Goal: Transaction & Acquisition: Book appointment/travel/reservation

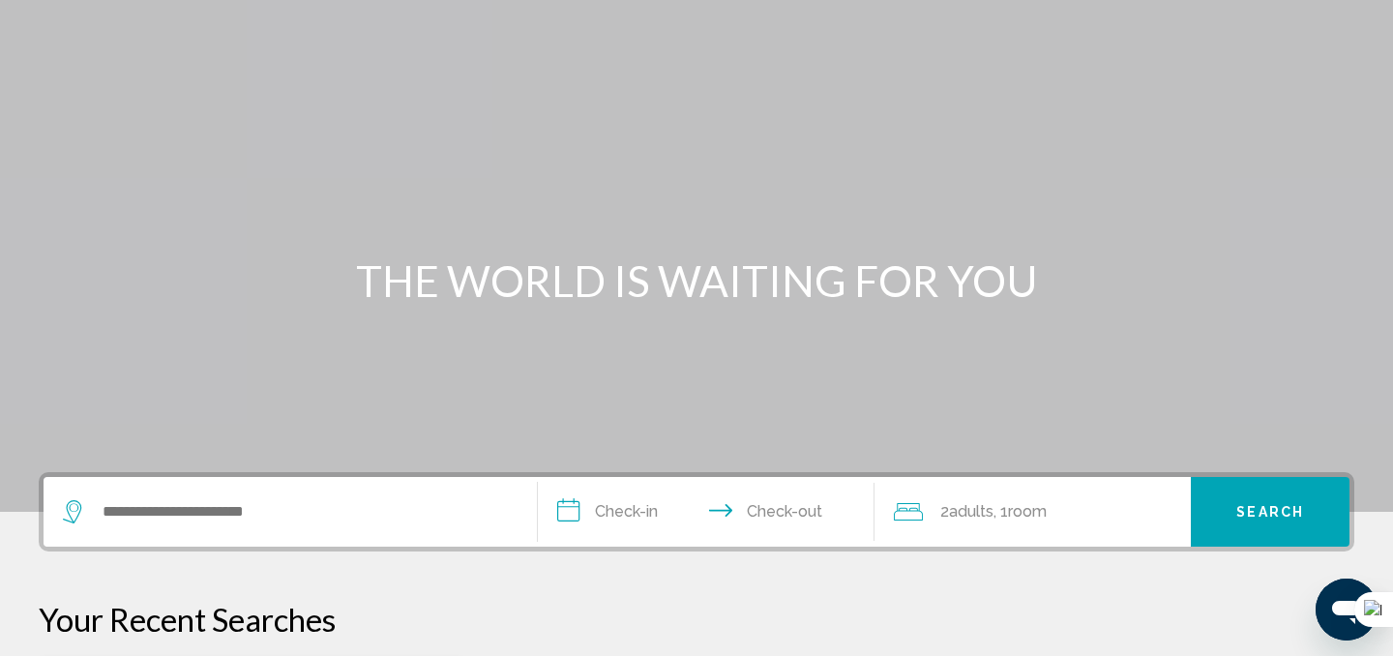
scroll to position [82, 0]
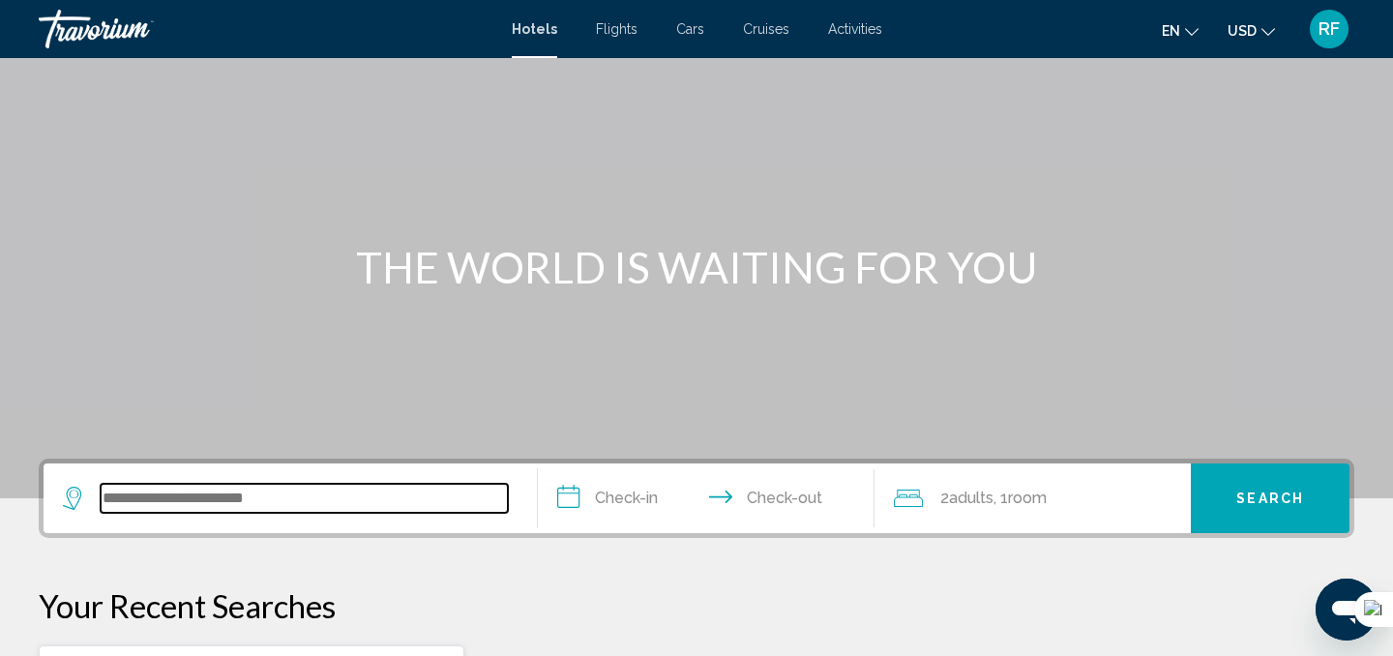
click at [259, 494] on input "Search widget" at bounding box center [304, 498] width 407 height 29
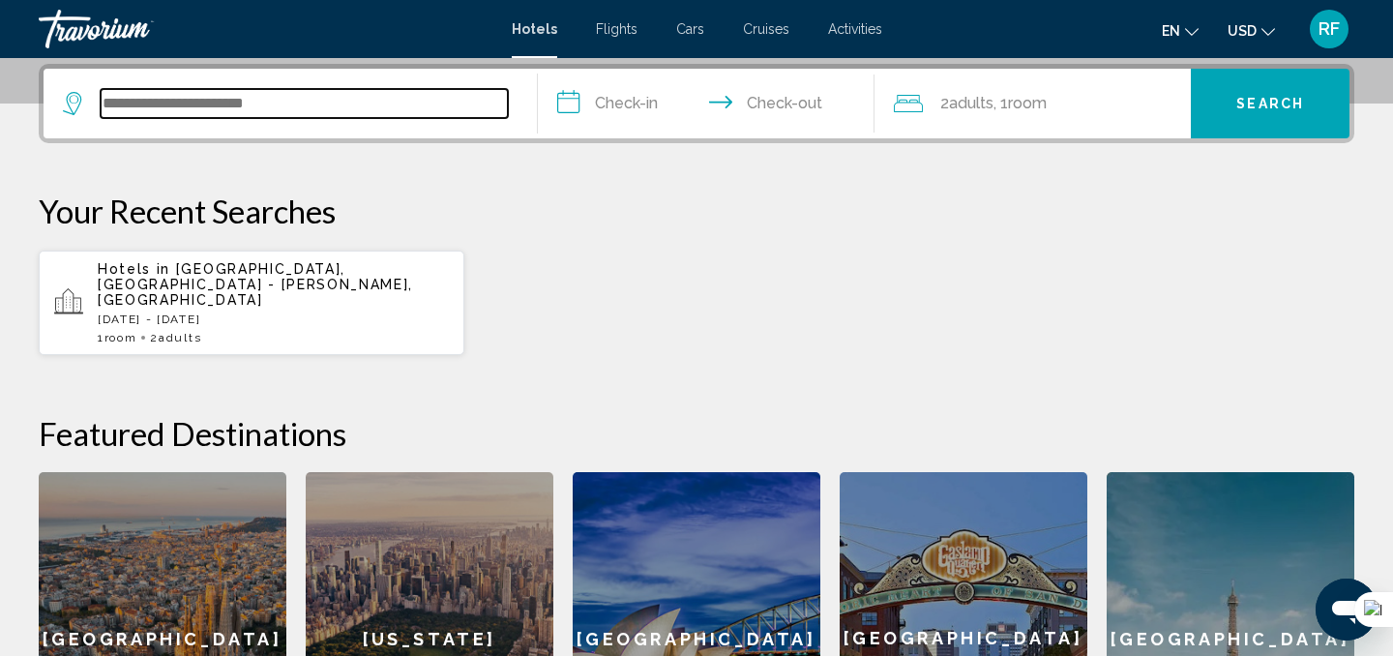
scroll to position [478, 0]
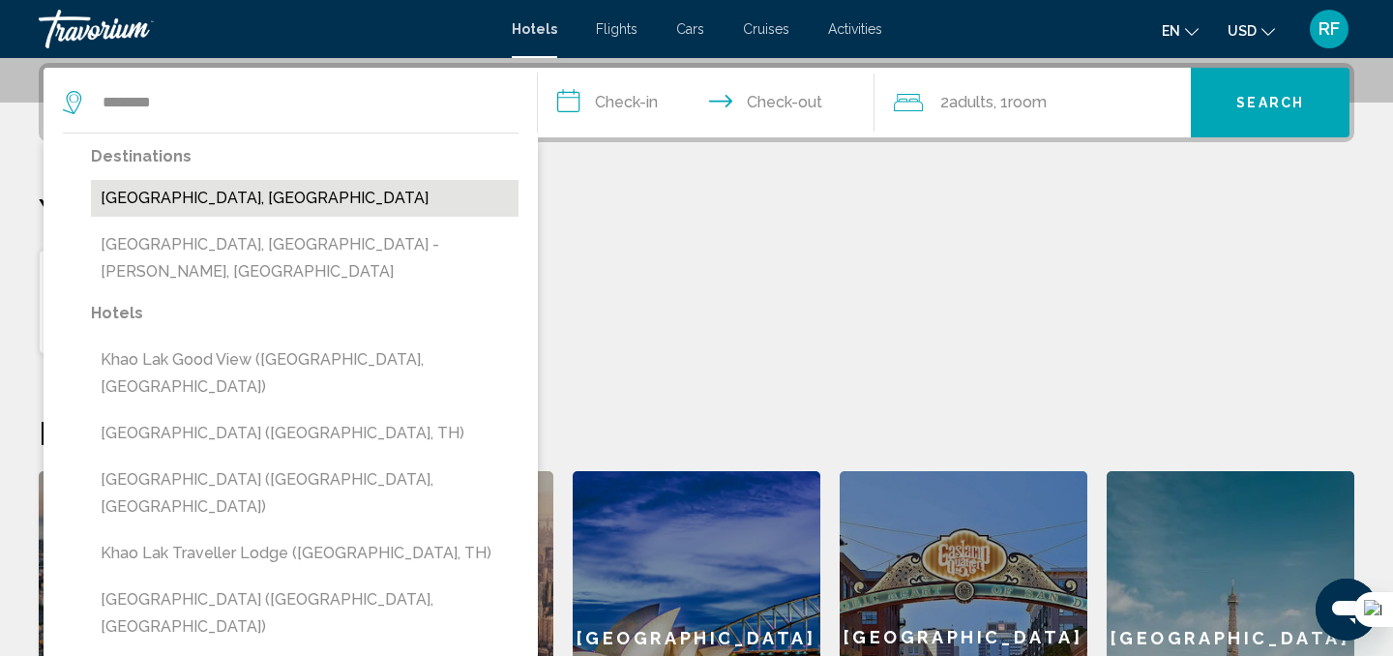
click at [144, 204] on button "[GEOGRAPHIC_DATA], [GEOGRAPHIC_DATA]" at bounding box center [305, 198] width 428 height 37
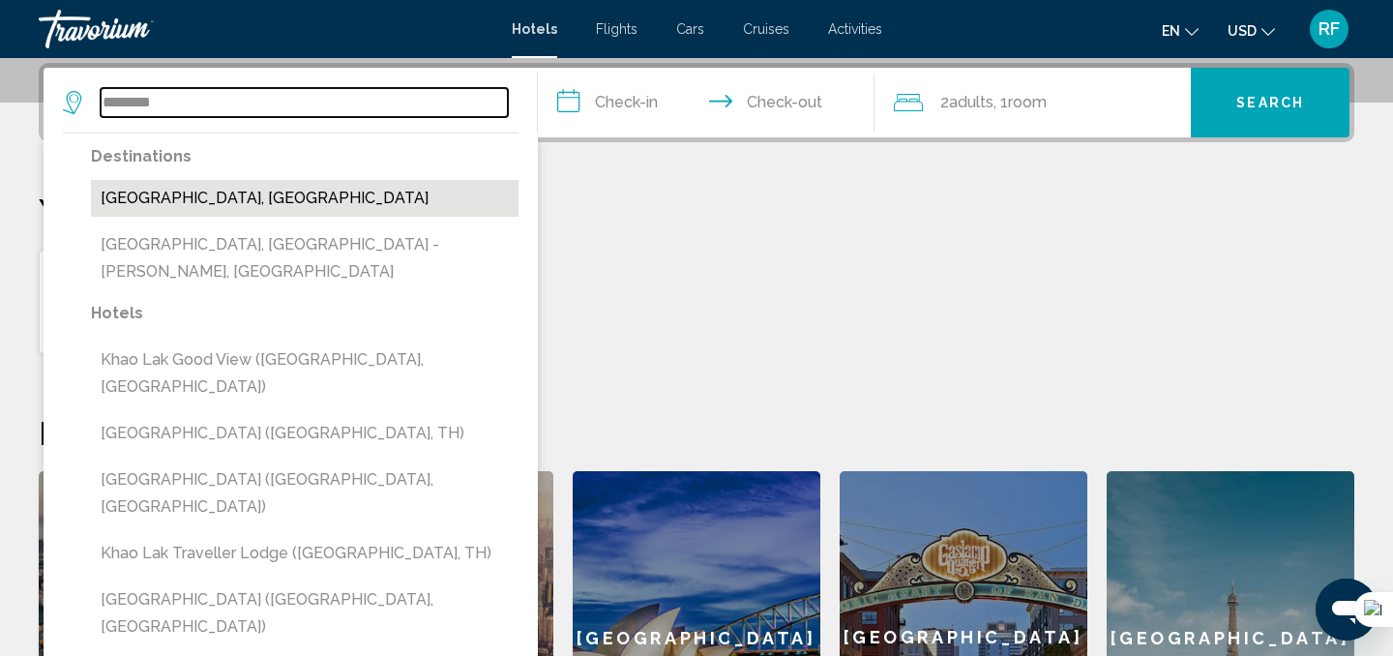
type input "**********"
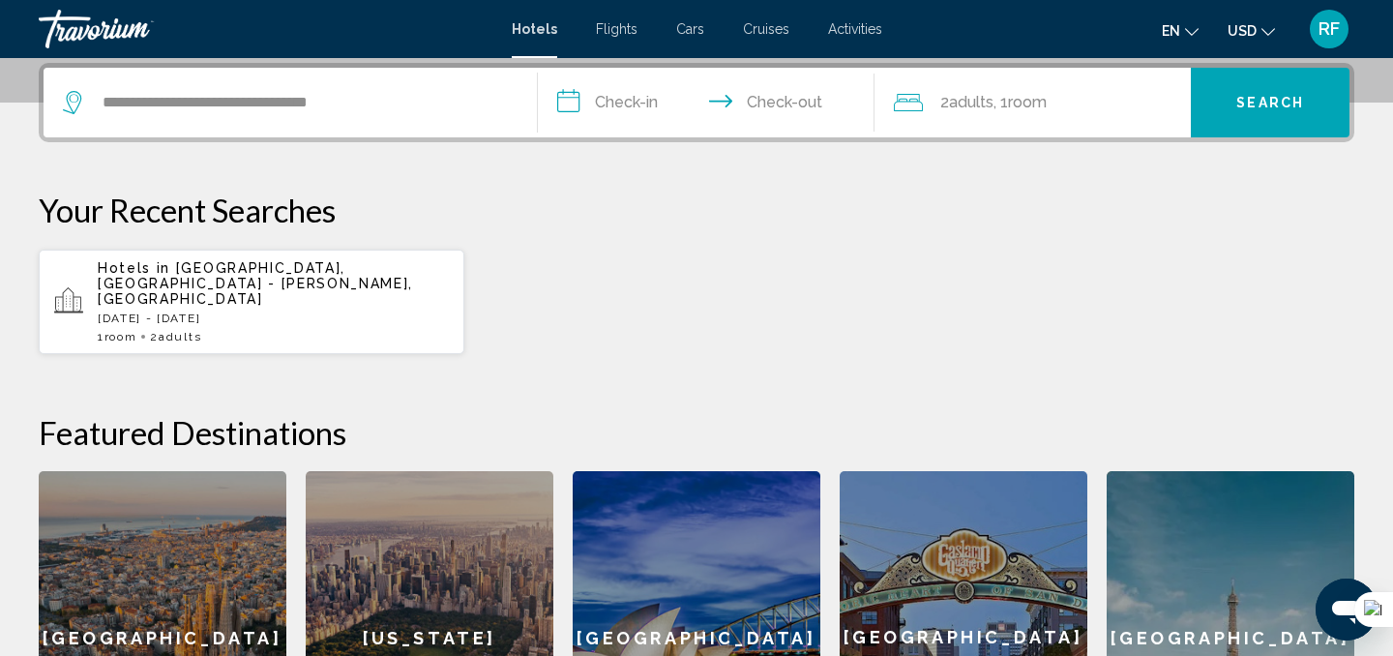
click at [771, 98] on input "**********" at bounding box center [710, 105] width 344 height 75
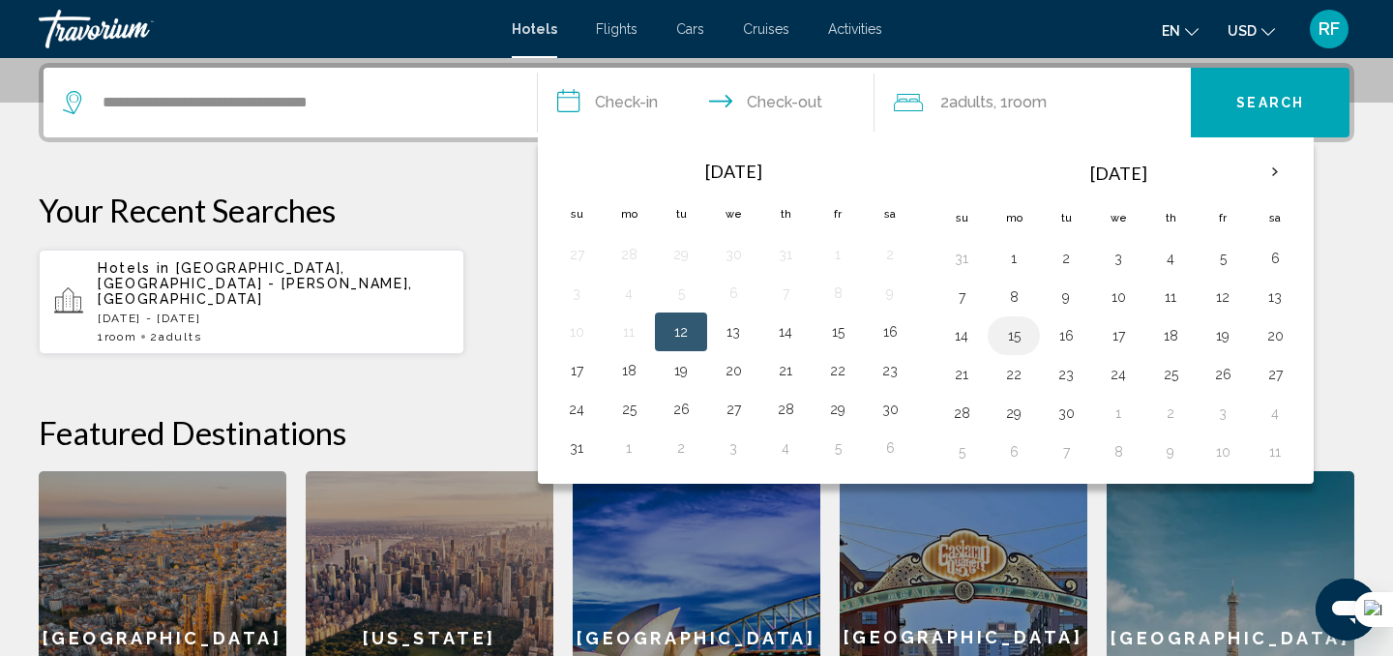
click at [1012, 337] on button "15" at bounding box center [1014, 335] width 31 height 27
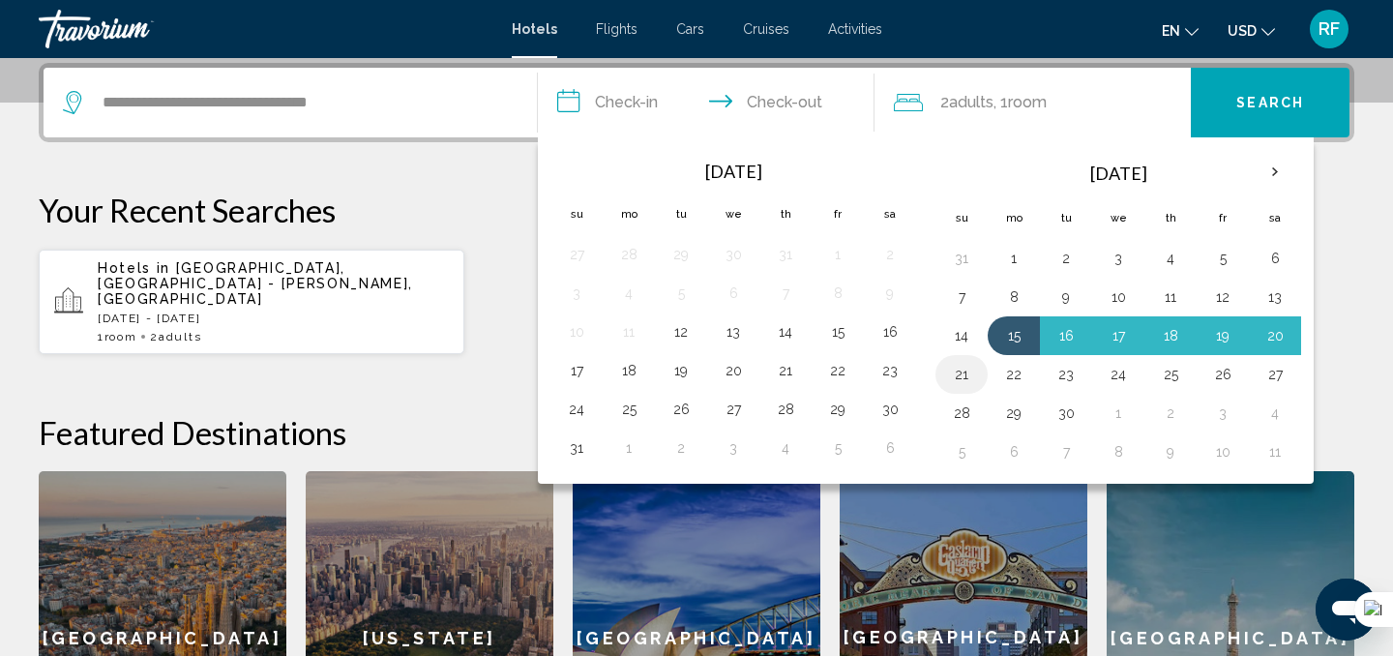
click at [963, 374] on button "21" at bounding box center [961, 374] width 31 height 27
type input "**********"
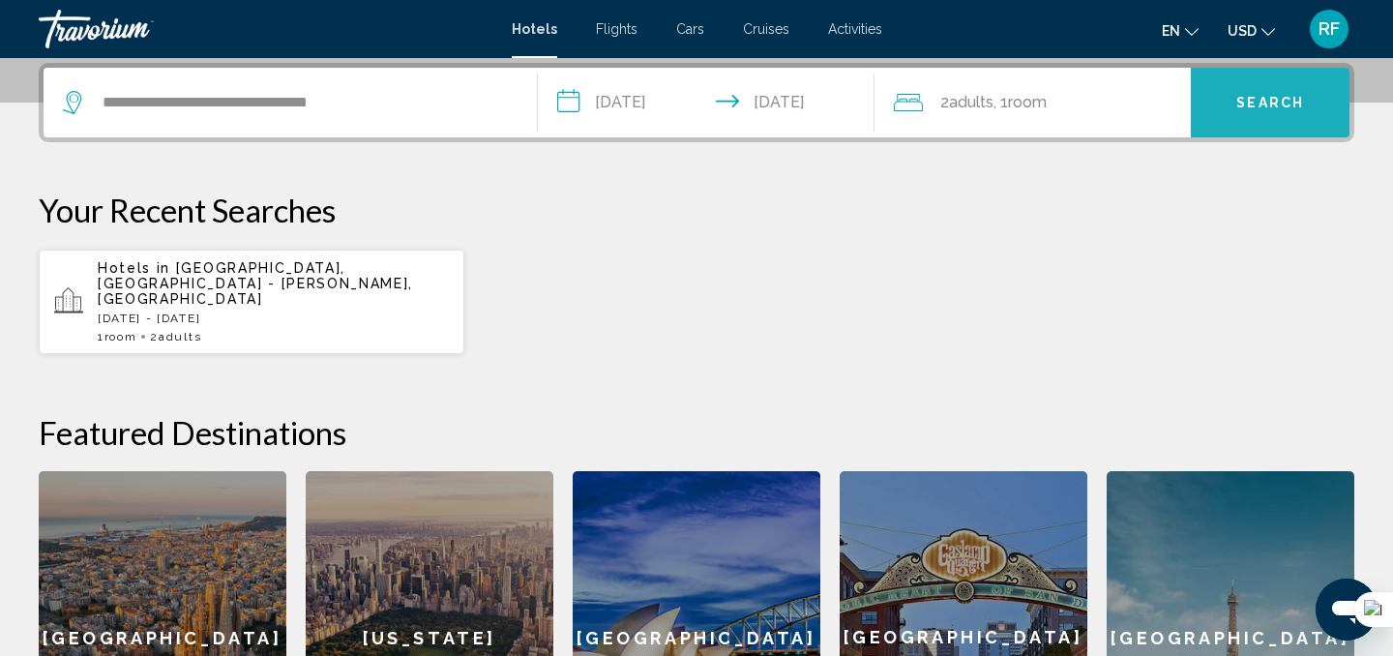
click at [1278, 115] on button "Search" at bounding box center [1270, 103] width 159 height 70
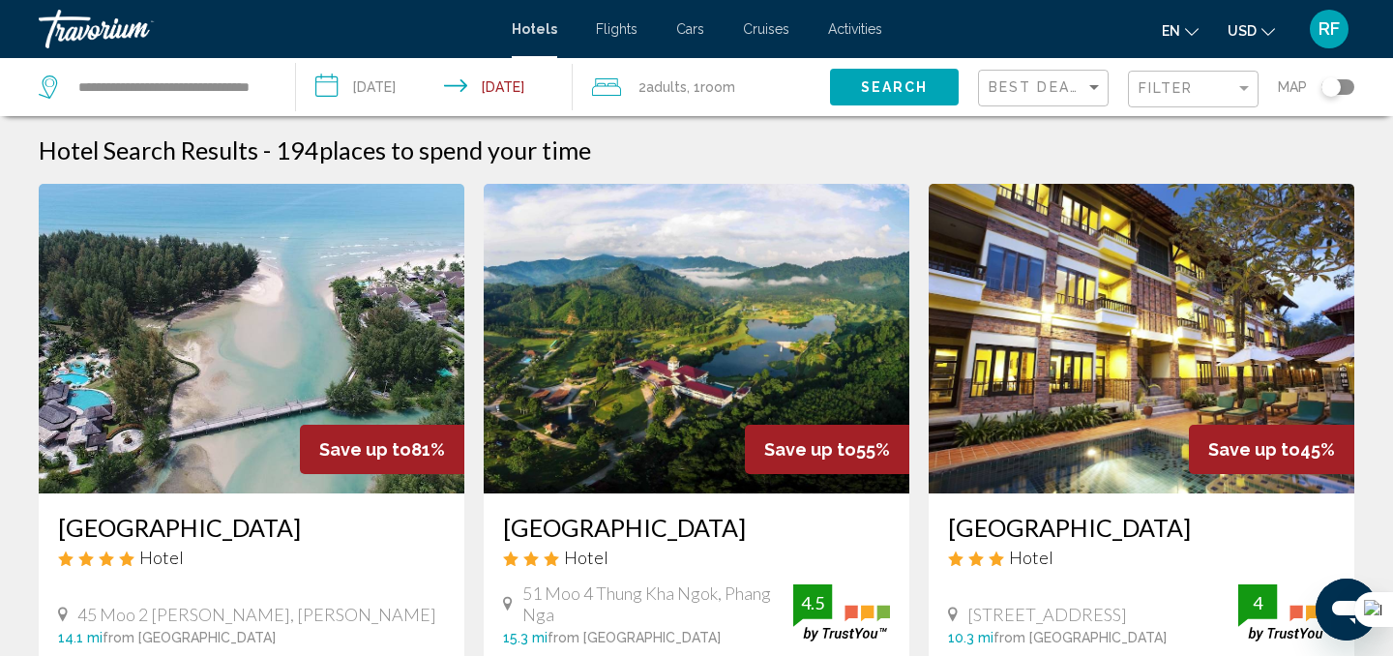
click at [852, 24] on span "Activities" at bounding box center [855, 28] width 54 height 15
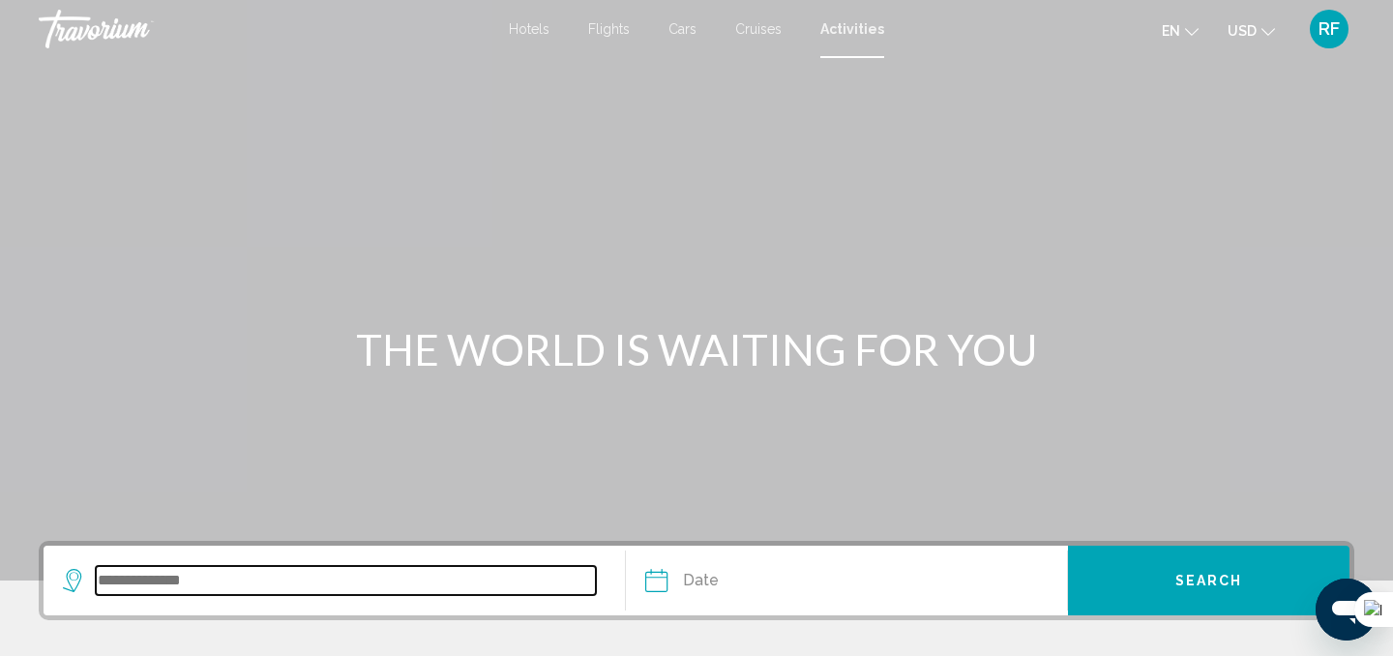
click at [477, 572] on input "Search widget" at bounding box center [346, 580] width 500 height 29
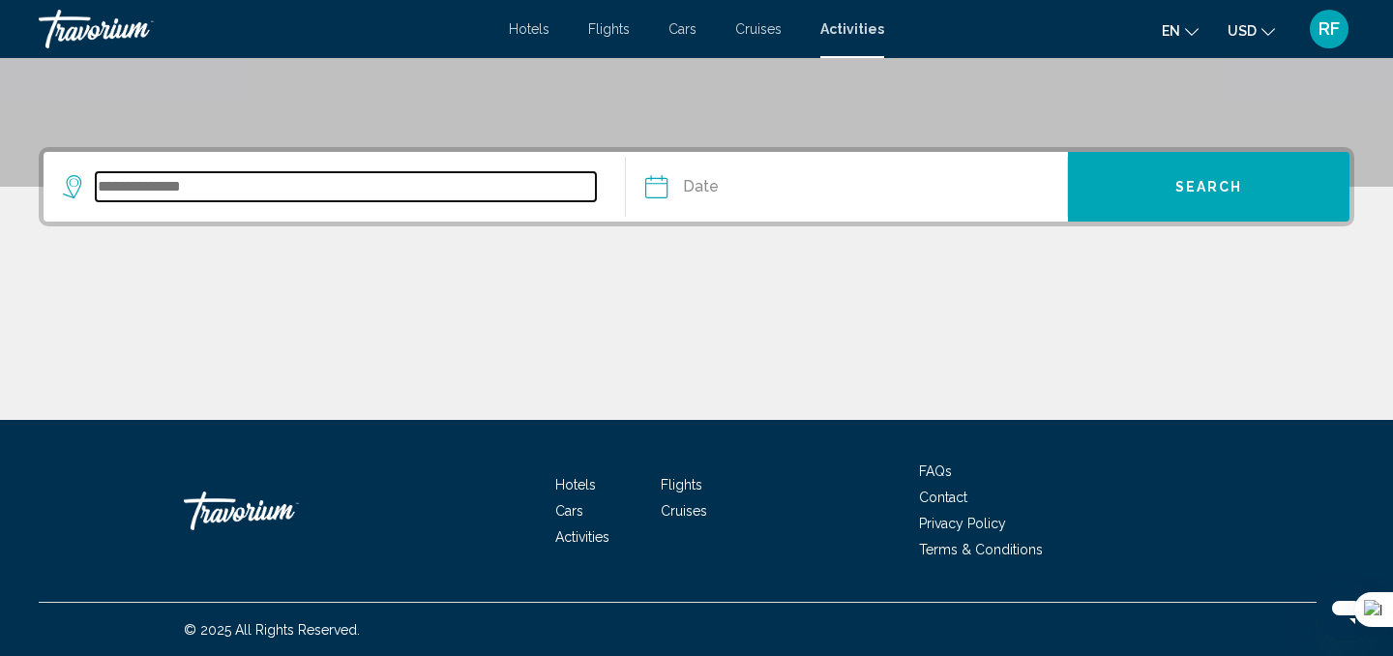
scroll to position [395, 0]
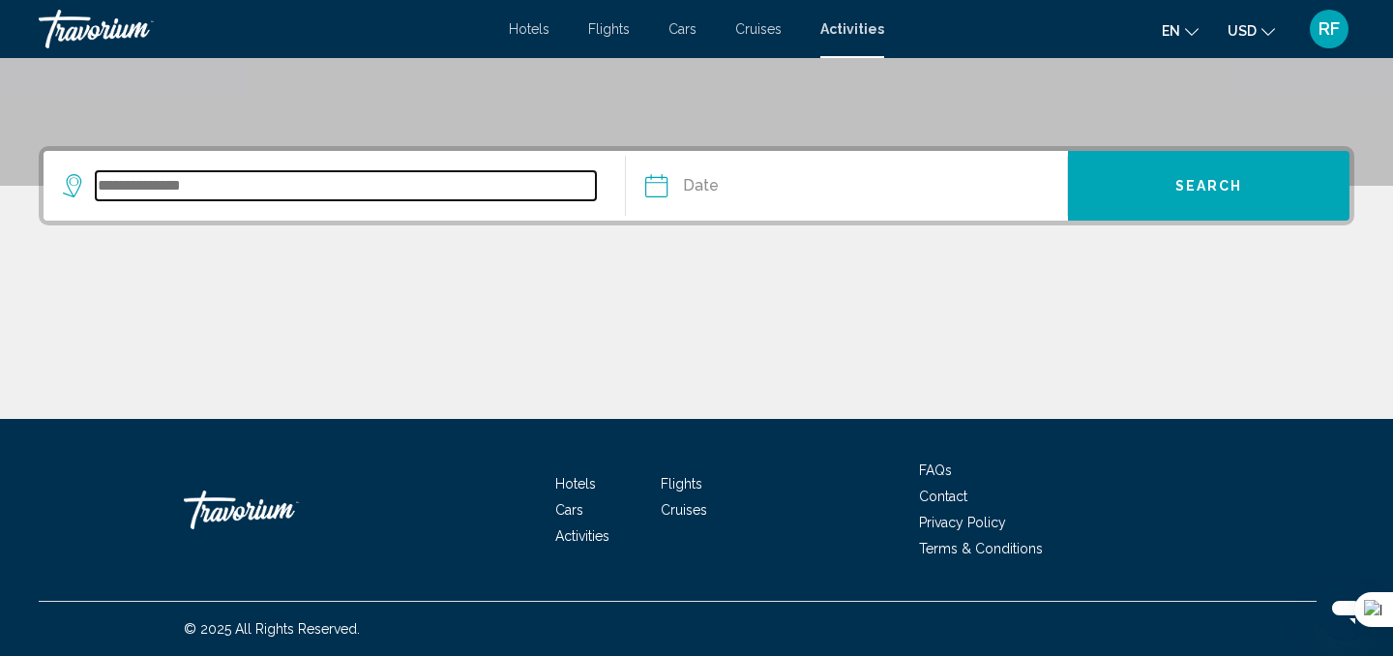
click at [383, 198] on input "Search widget" at bounding box center [346, 185] width 500 height 29
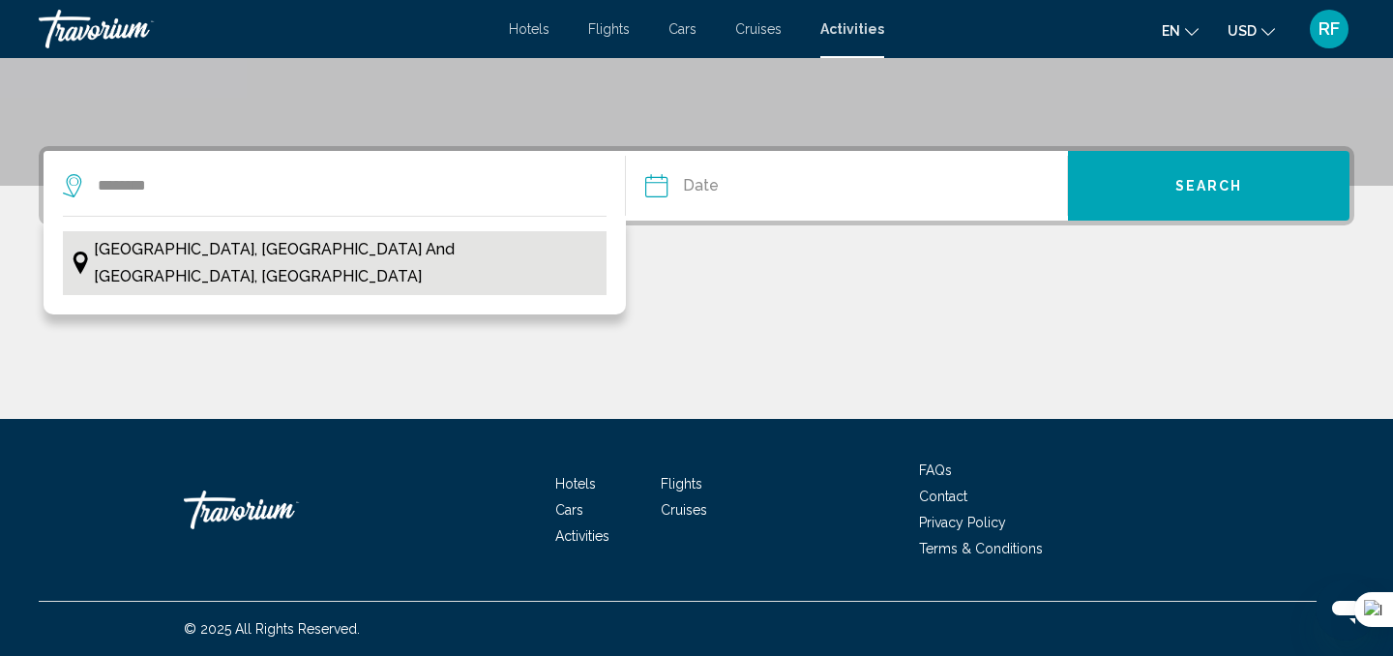
click at [347, 247] on span "[GEOGRAPHIC_DATA], [GEOGRAPHIC_DATA] and [GEOGRAPHIC_DATA], [GEOGRAPHIC_DATA]" at bounding box center [345, 263] width 503 height 54
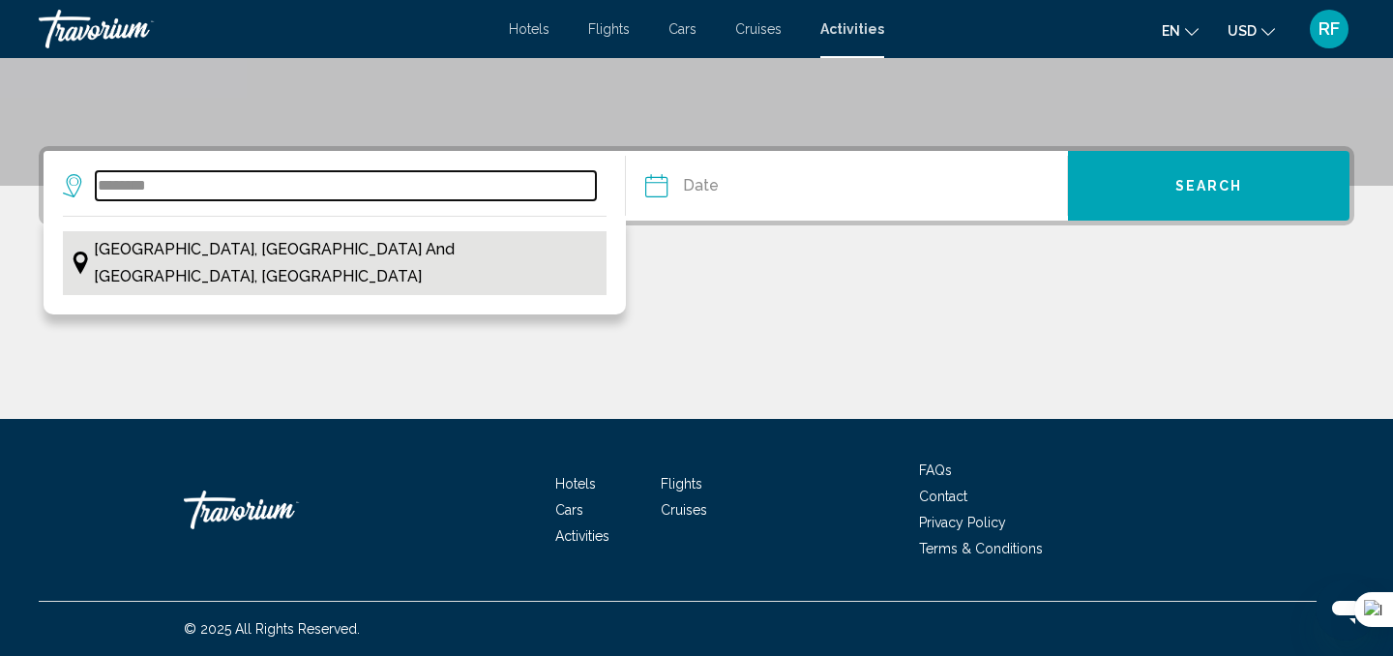
type input "**********"
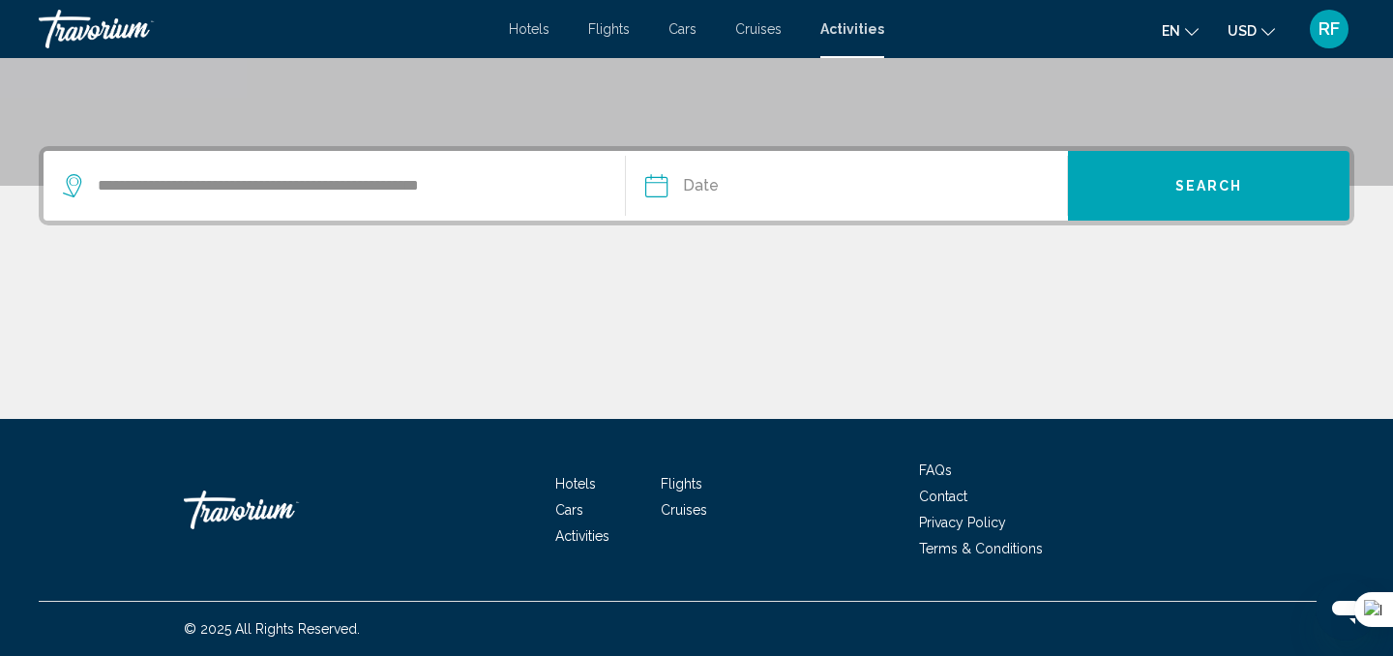
click at [656, 190] on input "Date" at bounding box center [750, 188] width 219 height 75
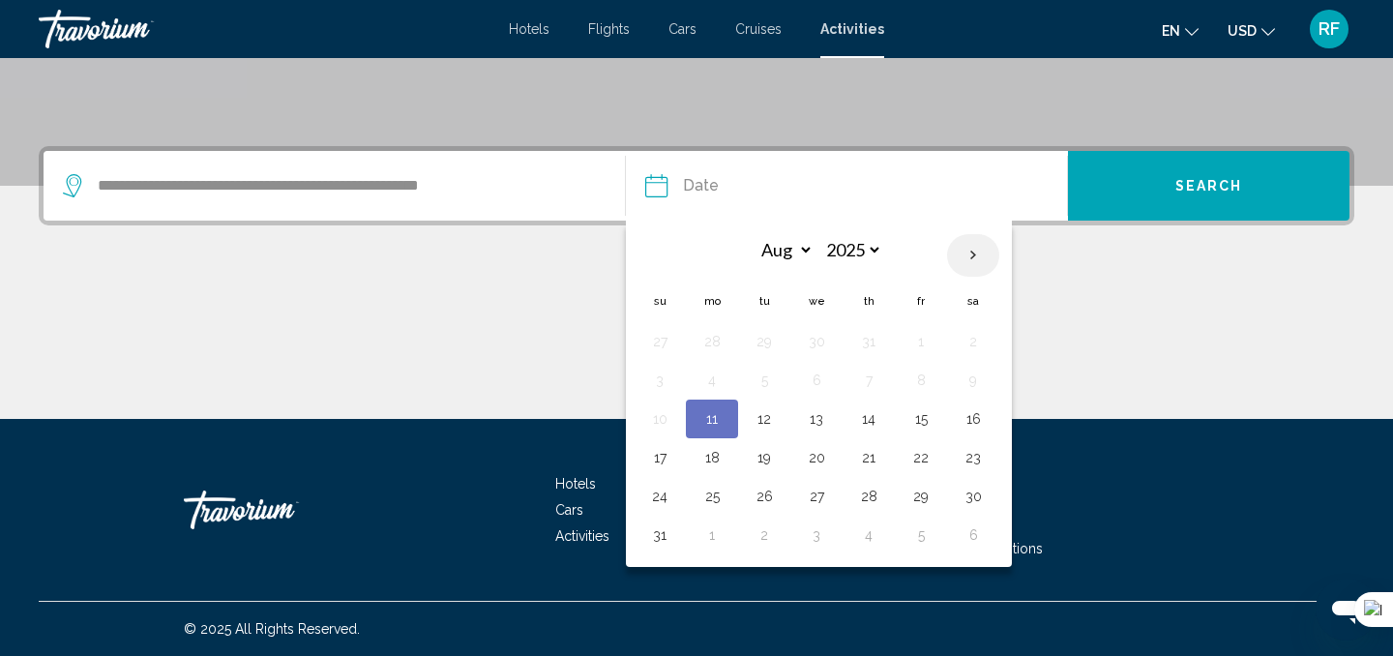
click at [978, 251] on th "Next month" at bounding box center [973, 255] width 52 height 43
select select "*"
click at [711, 412] on button "15" at bounding box center [712, 418] width 31 height 27
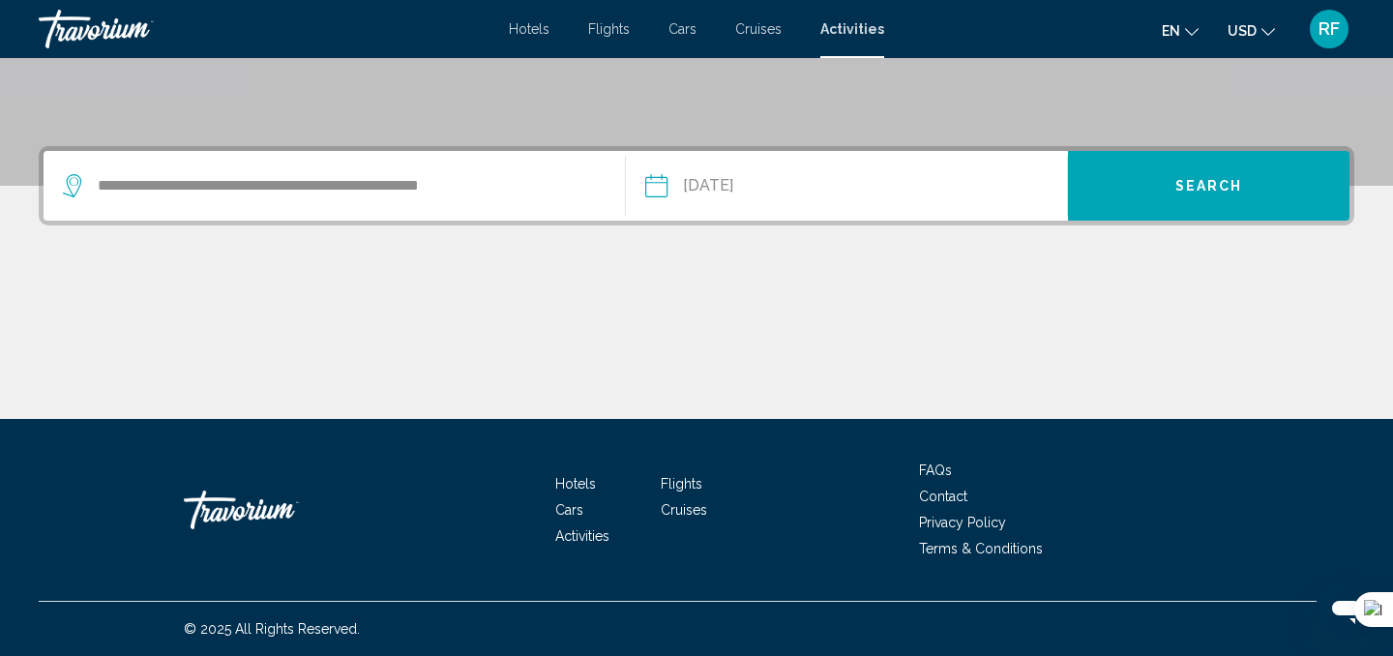
click at [848, 180] on input "**********" at bounding box center [750, 188] width 219 height 75
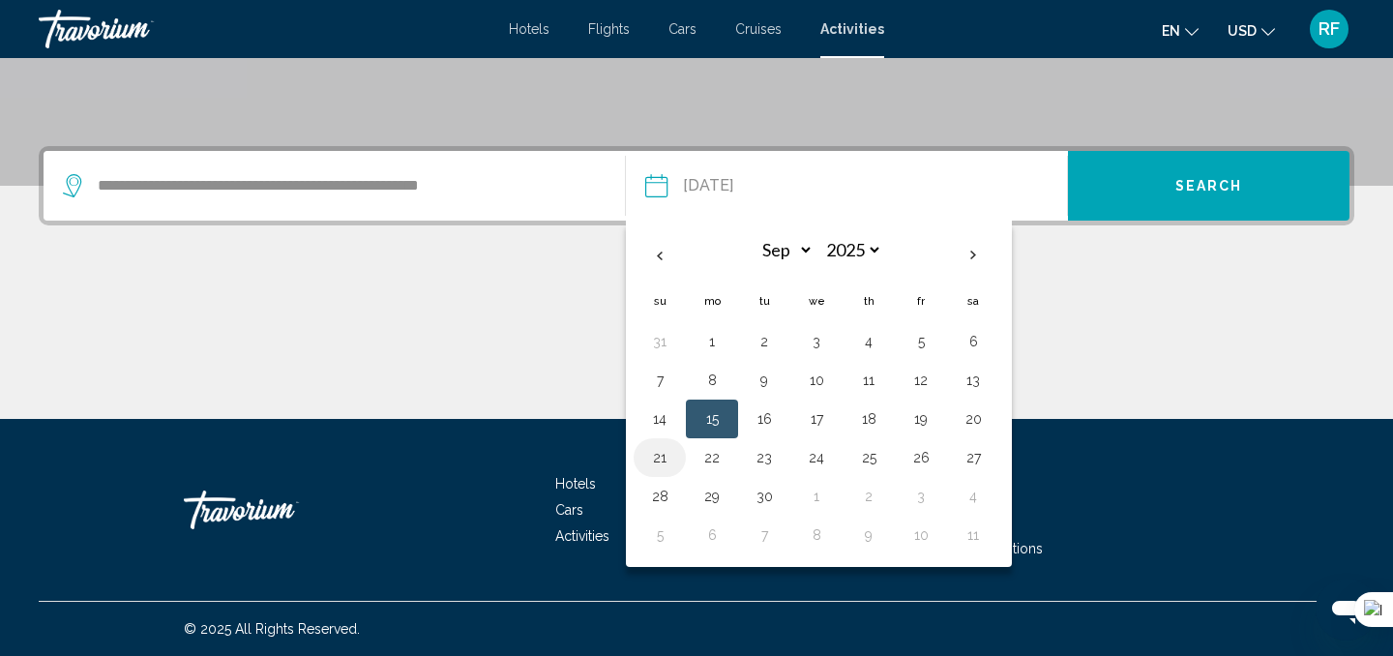
click at [661, 454] on button "21" at bounding box center [659, 457] width 31 height 27
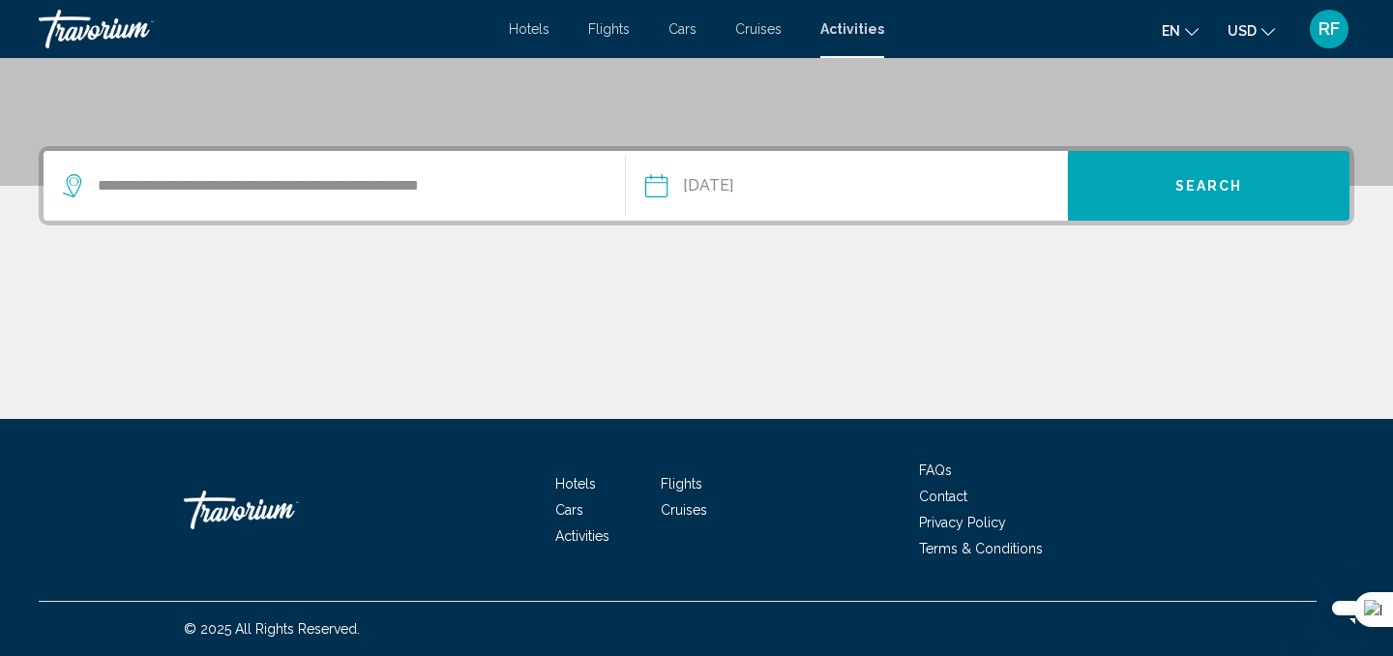
click at [758, 189] on input "**********" at bounding box center [750, 188] width 219 height 75
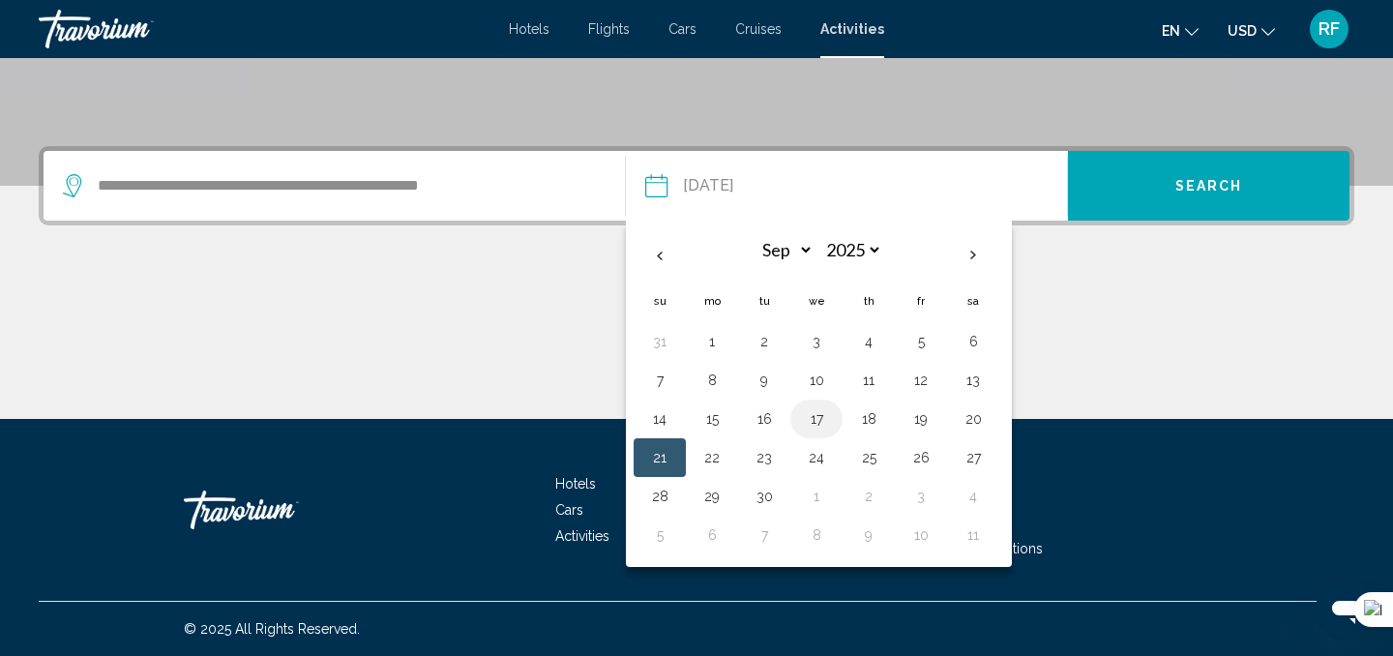
click at [816, 421] on button "17" at bounding box center [816, 418] width 31 height 27
type input "**********"
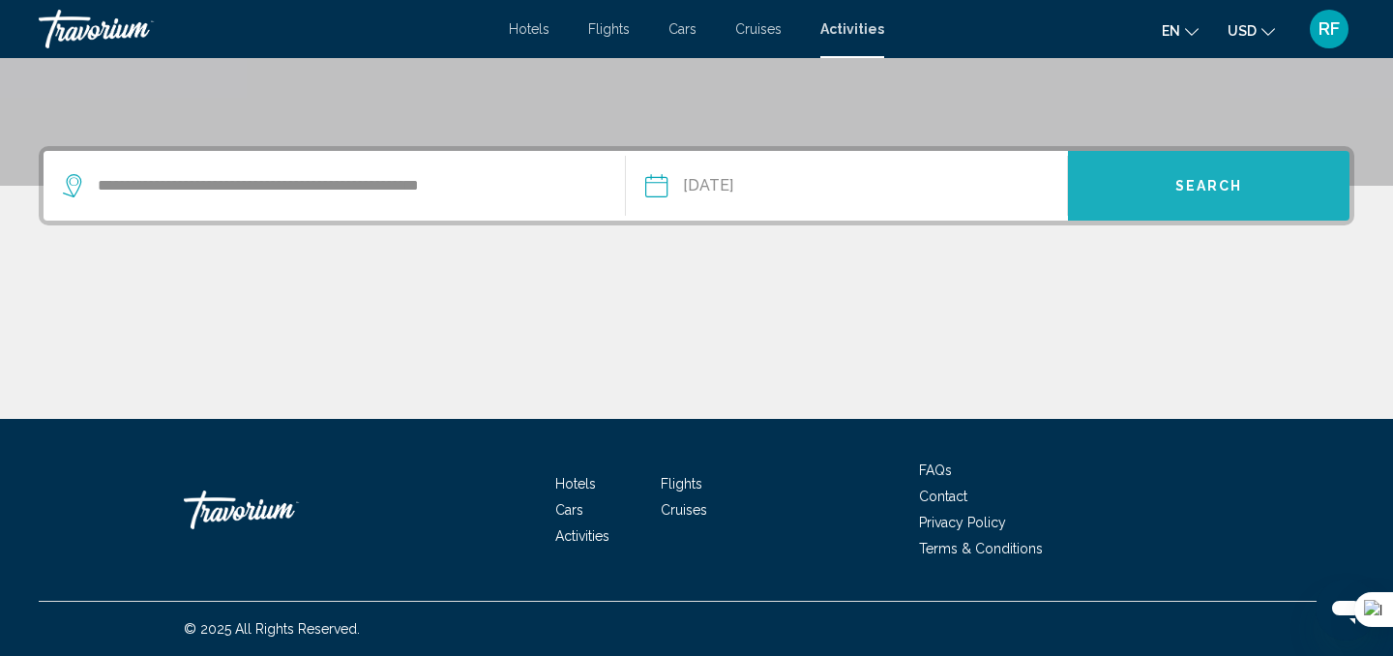
click at [1204, 201] on button "Search" at bounding box center [1209, 186] width 282 height 70
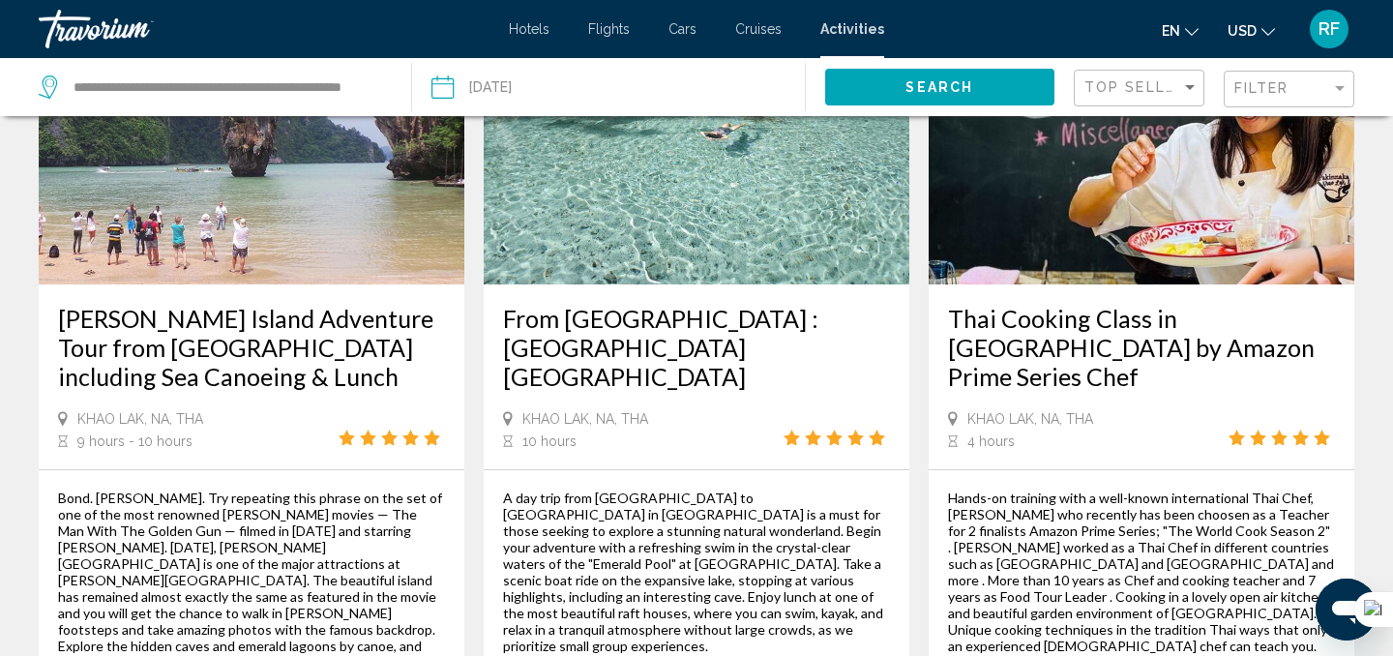
scroll to position [1109, 0]
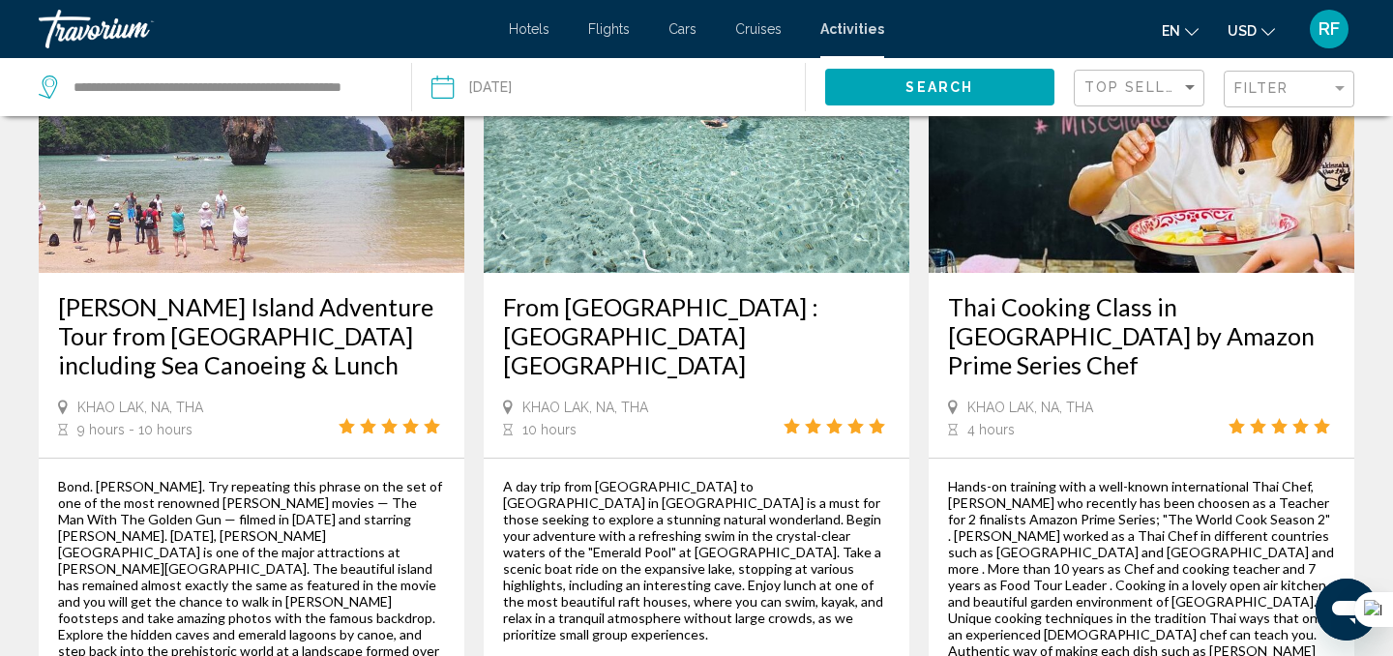
click at [1119, 312] on h3 "Thai Cooking Class in [GEOGRAPHIC_DATA] by Amazon Prime Series Chef" at bounding box center [1141, 335] width 387 height 87
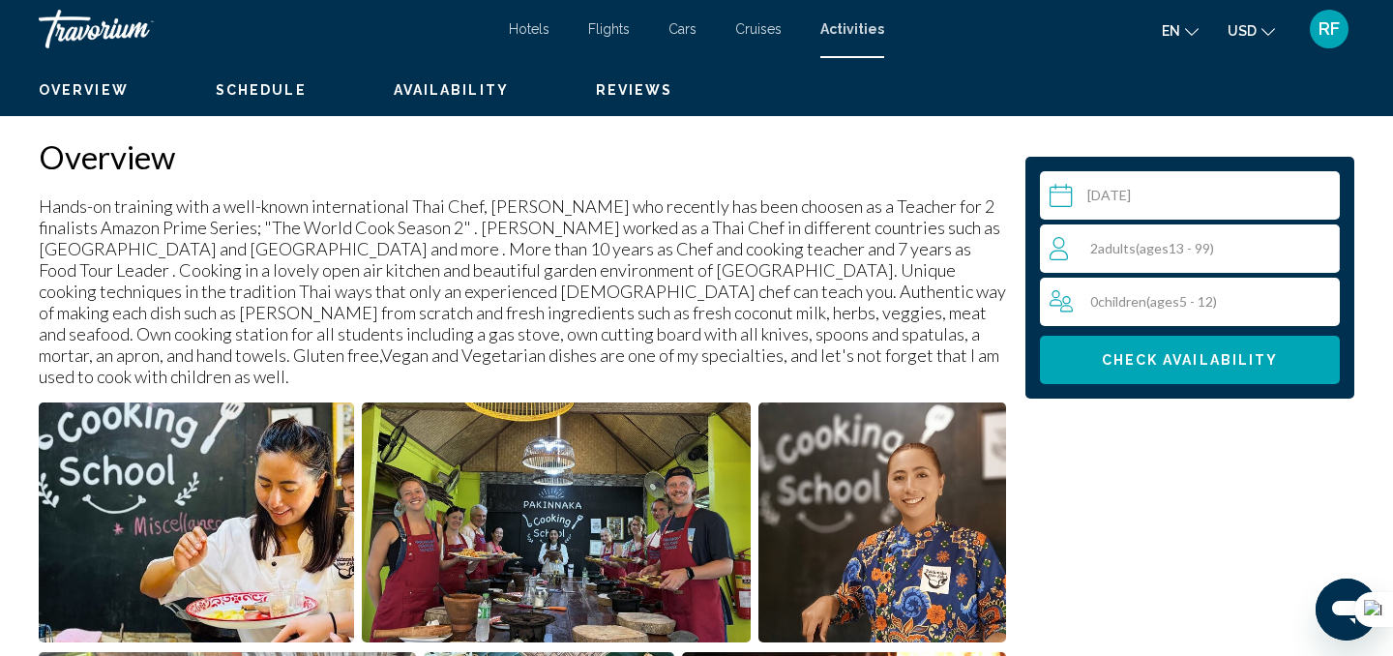
scroll to position [345, 0]
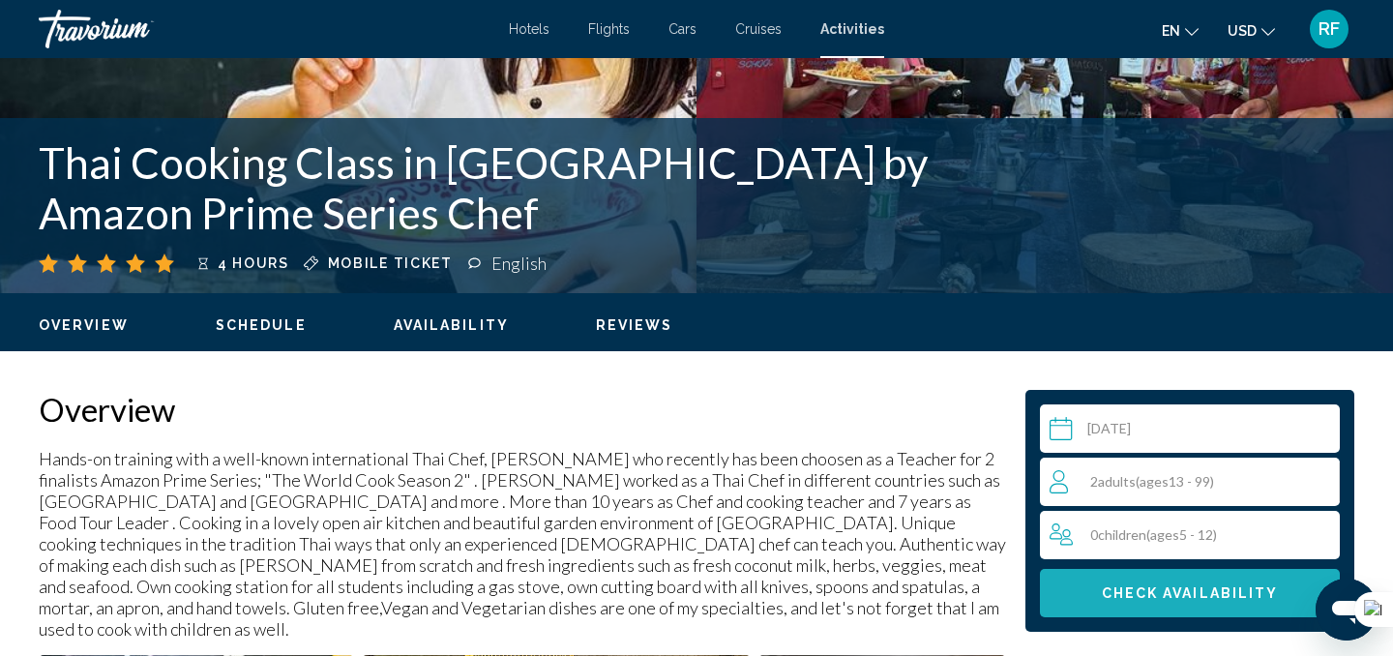
click at [1173, 600] on span "Check Availability" at bounding box center [1190, 593] width 177 height 15
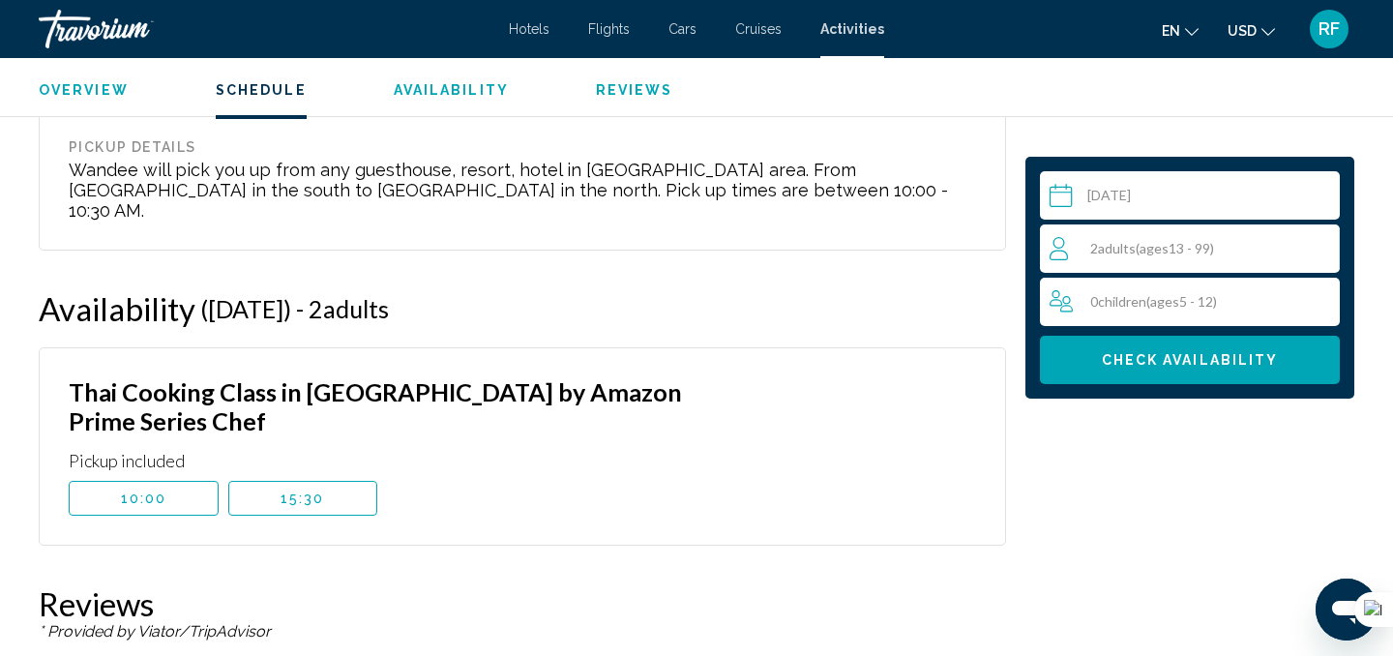
scroll to position [2260, 0]
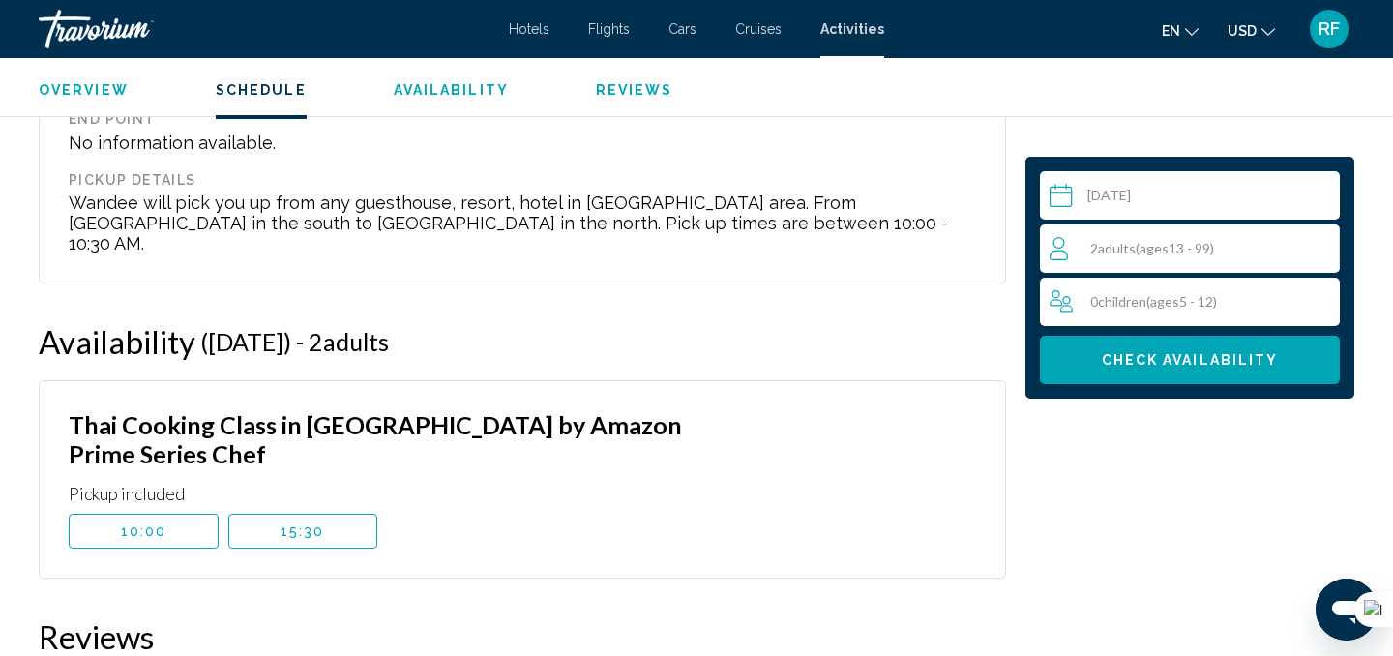
click at [544, 322] on div "Availability ([DATE]) - 2 Adult Adults , 0 Senior Seniors - 0 Youth , 0 Child C…" at bounding box center [523, 341] width 968 height 39
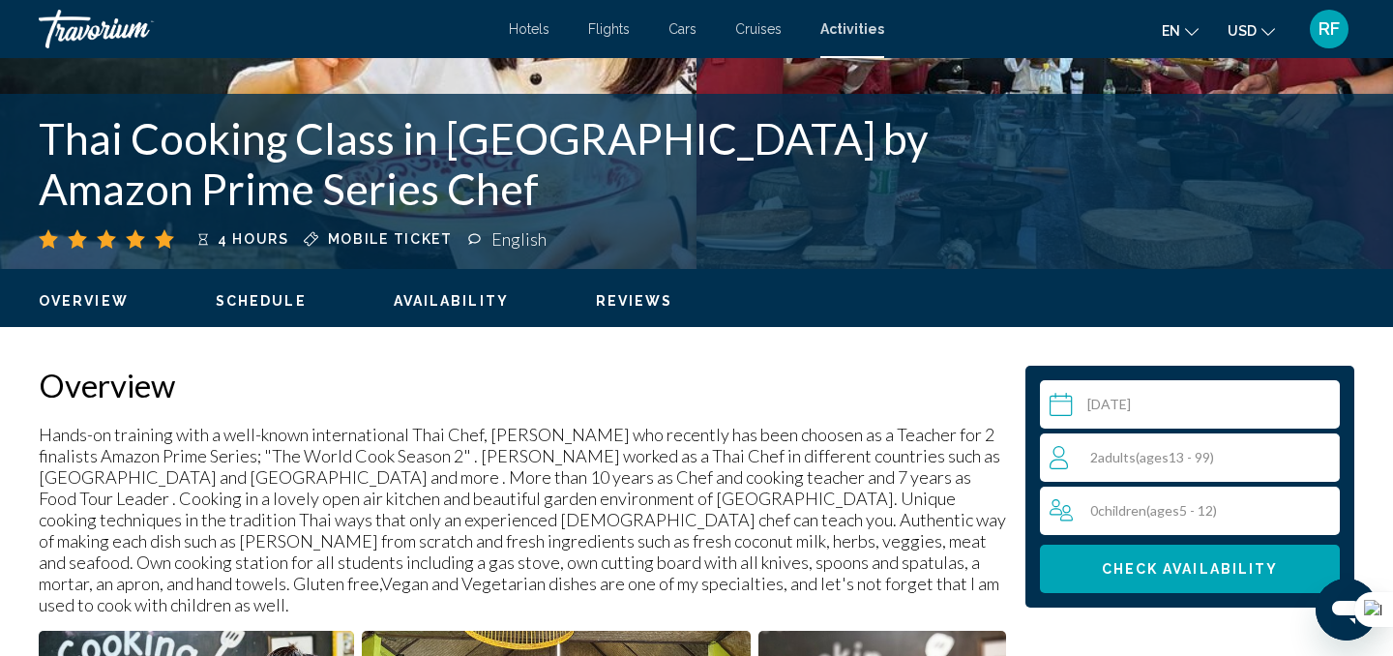
scroll to position [377, 0]
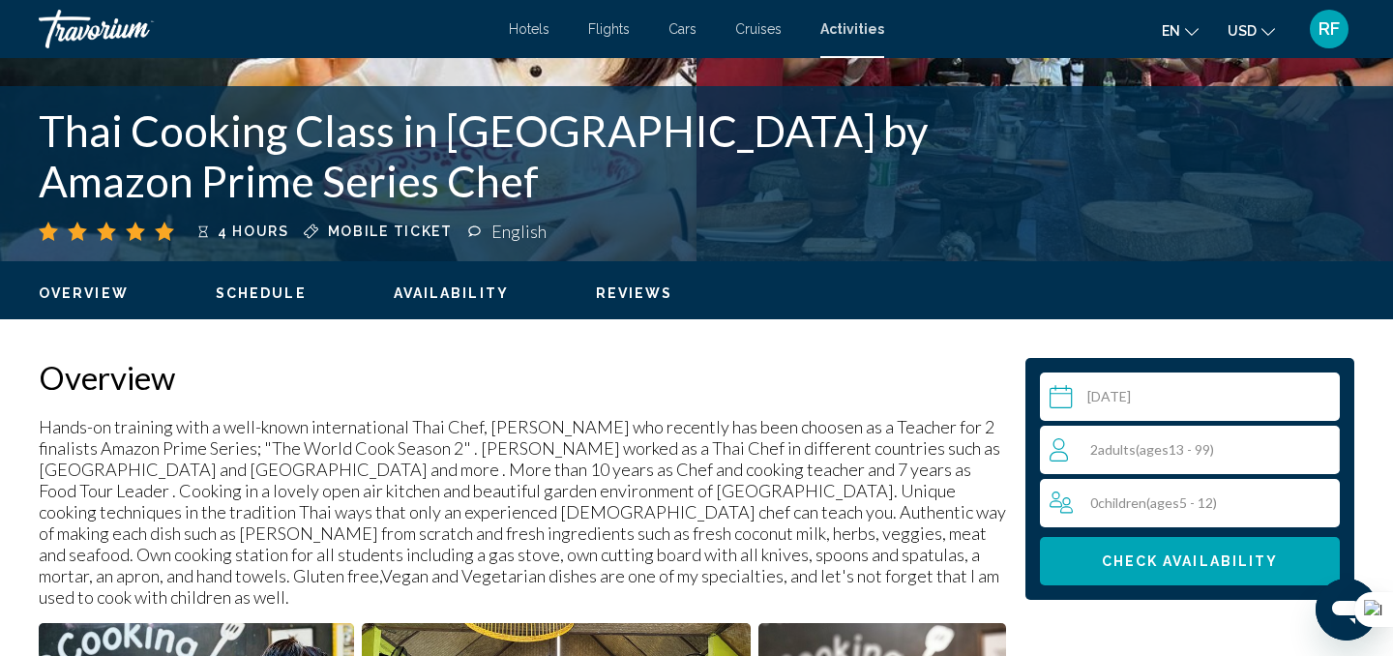
click at [269, 295] on span "Schedule" at bounding box center [261, 292] width 91 height 15
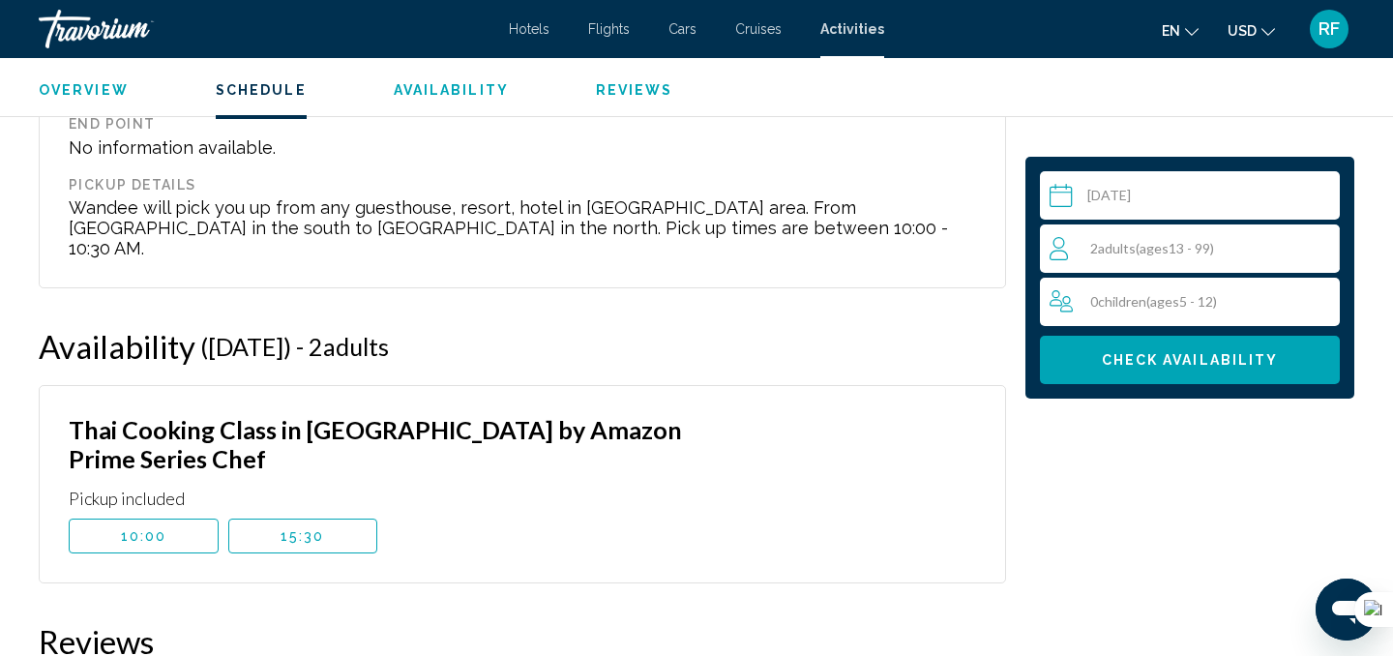
scroll to position [2257, 0]
click at [1134, 253] on span "Adults" at bounding box center [1117, 248] width 38 height 16
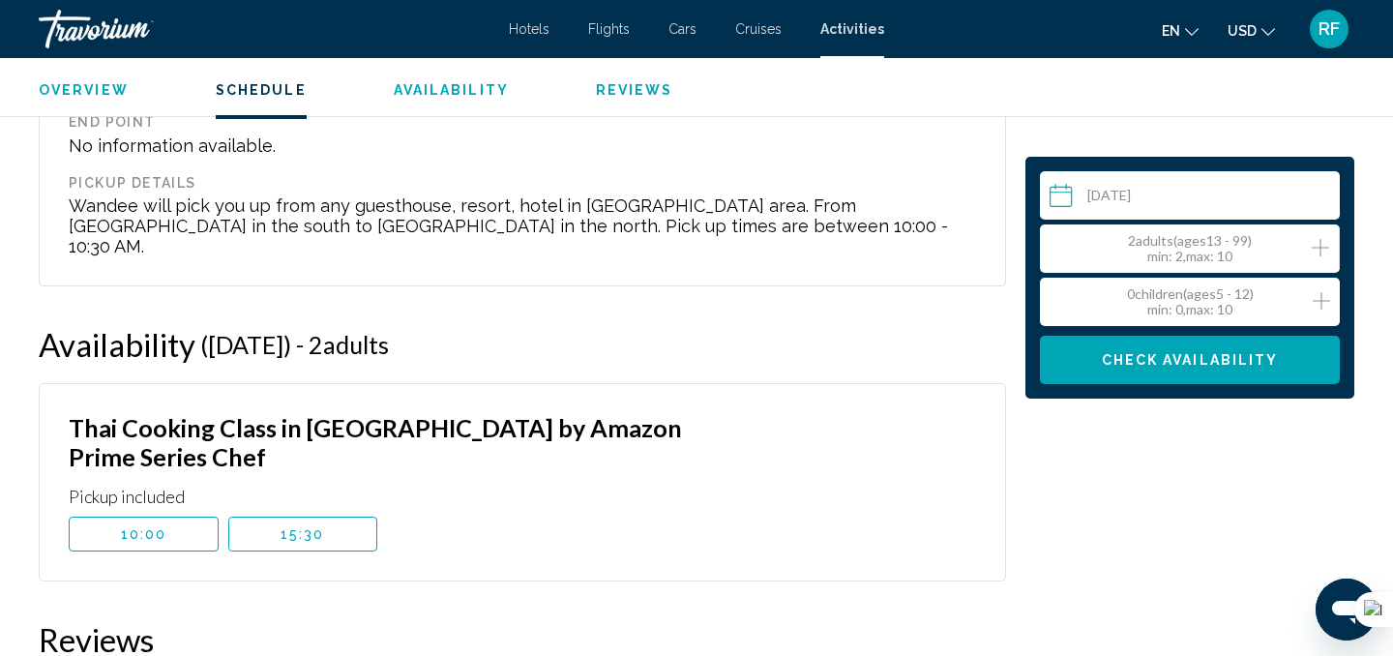
click at [1322, 251] on icon "Increment adults" at bounding box center [1320, 247] width 17 height 23
click at [338, 517] on button "15:30" at bounding box center [303, 534] width 150 height 35
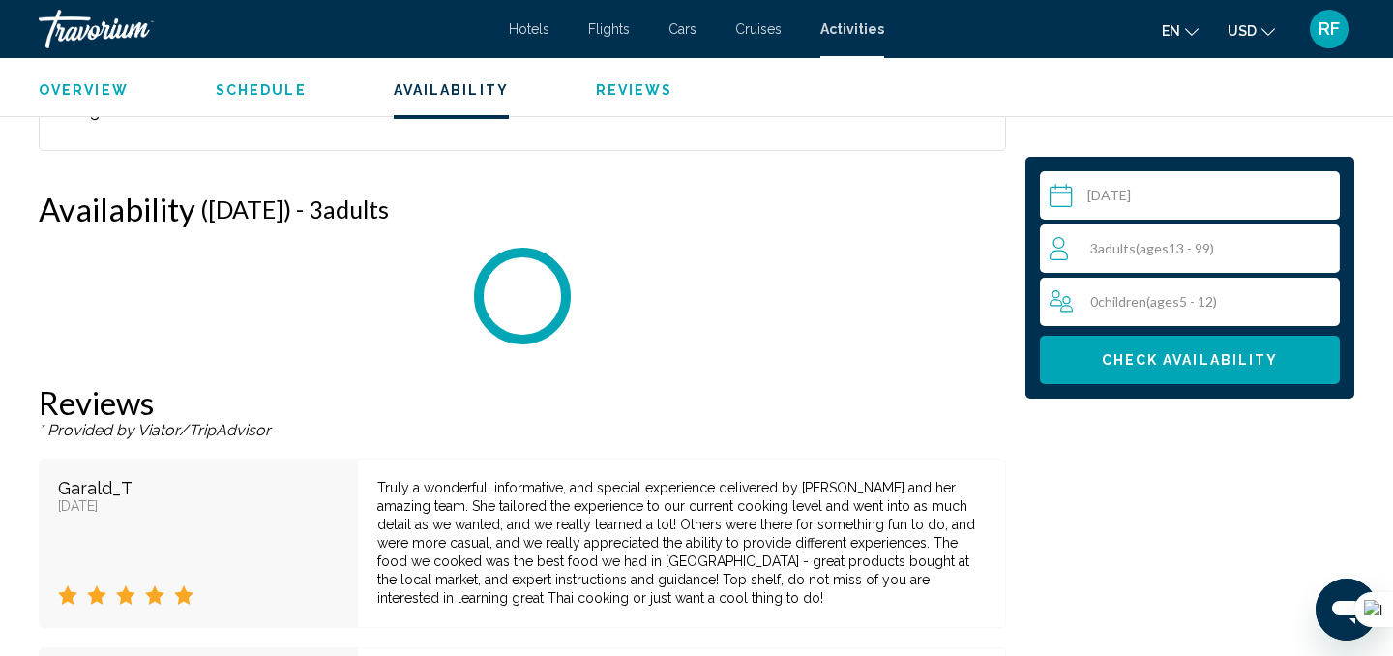
scroll to position [2424, 0]
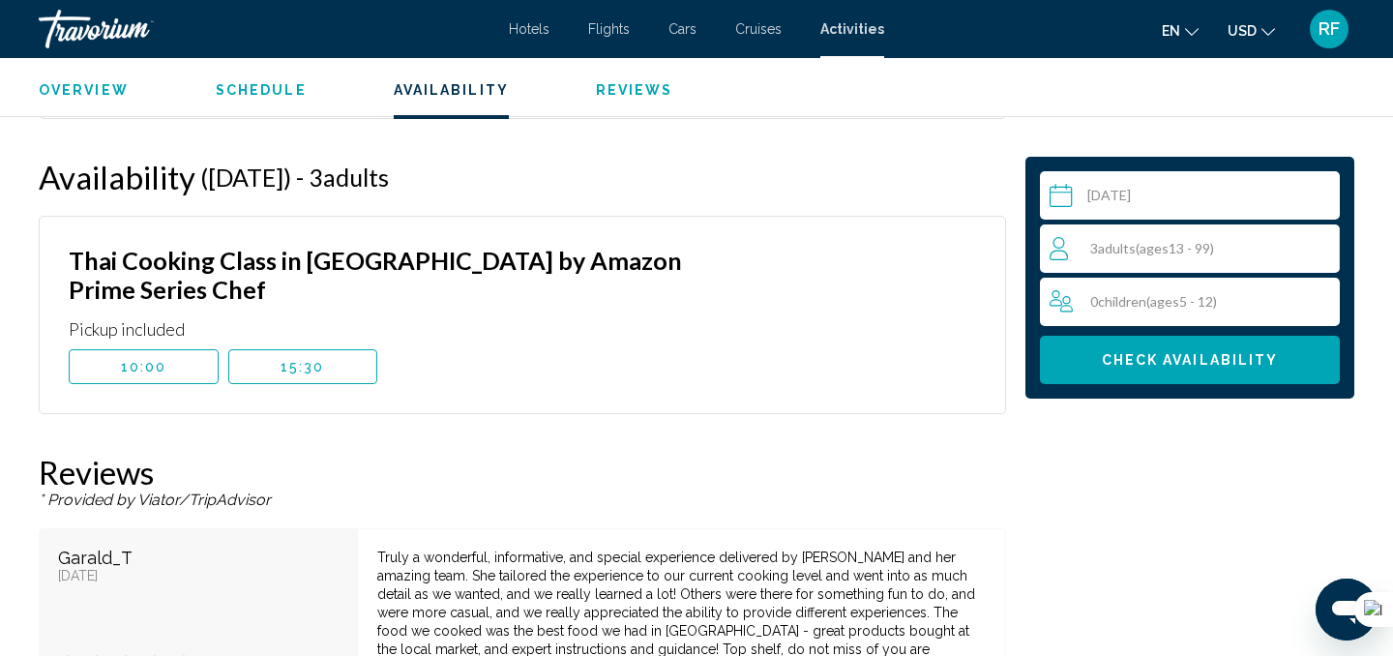
click at [1210, 353] on span "Check Availability" at bounding box center [1190, 360] width 177 height 15
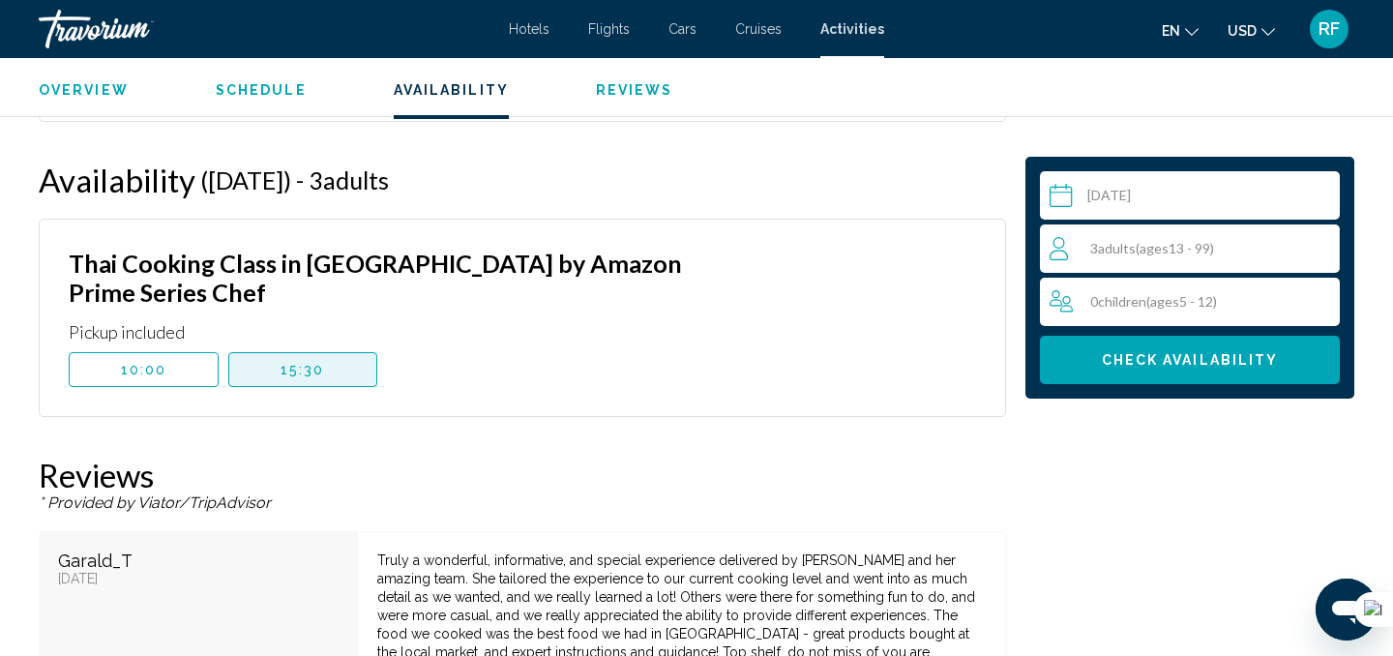
click at [285, 362] on span "15:30" at bounding box center [303, 369] width 45 height 15
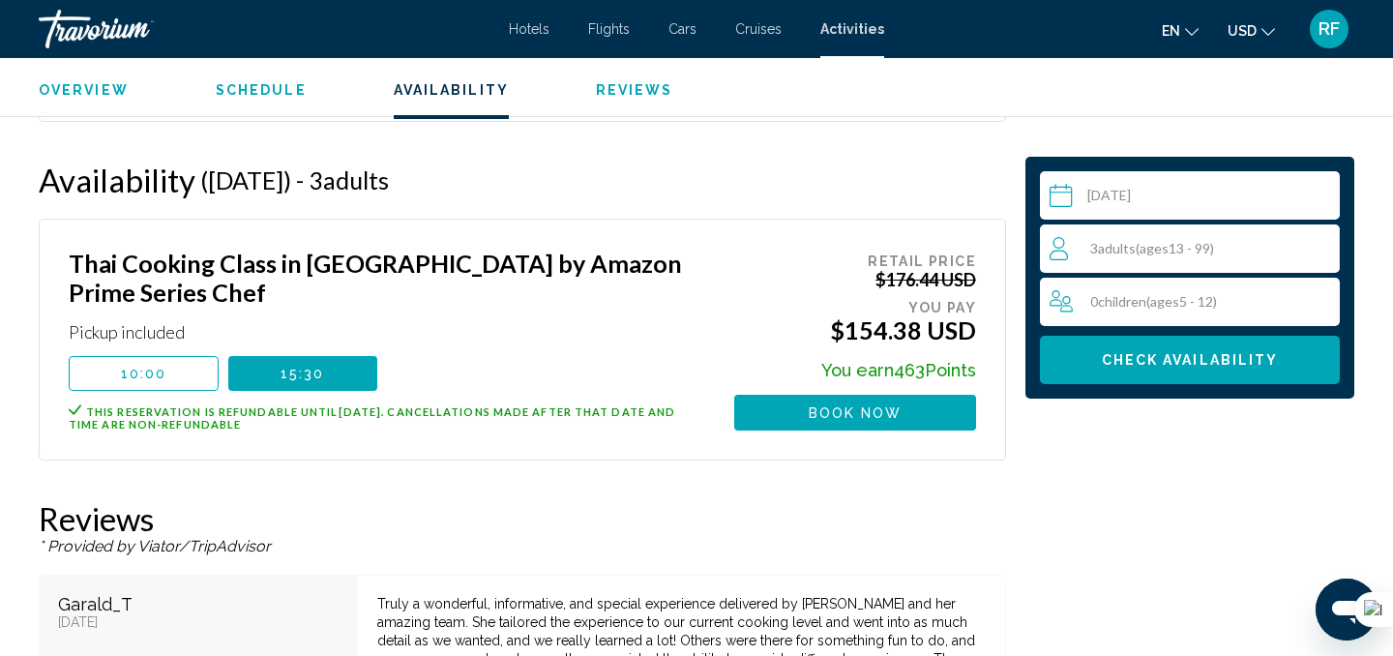
click at [171, 356] on button "10:00" at bounding box center [144, 373] width 150 height 35
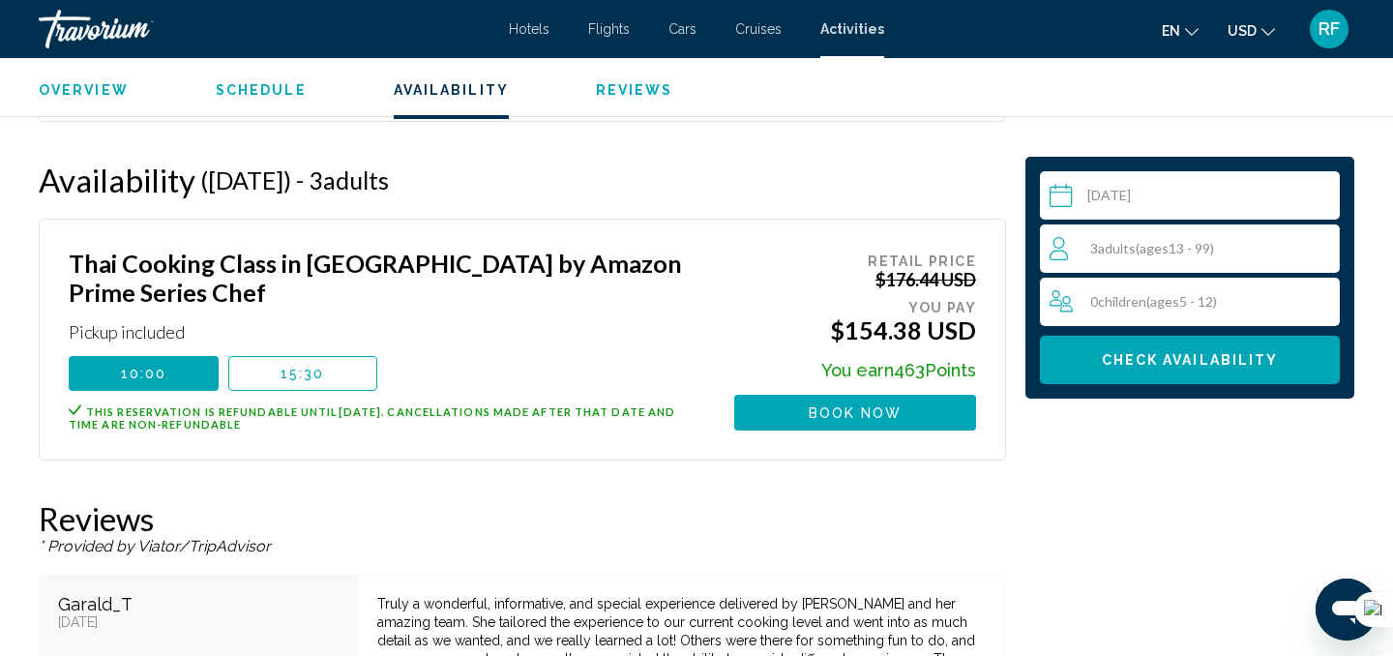
click at [1096, 244] on span "3 Adult Adults ( ages [DEMOGRAPHIC_DATA])" at bounding box center [1153, 248] width 124 height 16
click at [1057, 247] on icon "Decrement adults" at bounding box center [1058, 247] width 17 height 1
click at [1323, 247] on icon "Increment adults" at bounding box center [1320, 247] width 17 height 17
click at [1052, 249] on icon "Decrement adults" at bounding box center [1058, 247] width 17 height 23
click at [1081, 238] on div "2 Adult Adults ( ages [DEMOGRAPHIC_DATA]) min : 2, max : 10" at bounding box center [1194, 248] width 289 height 31
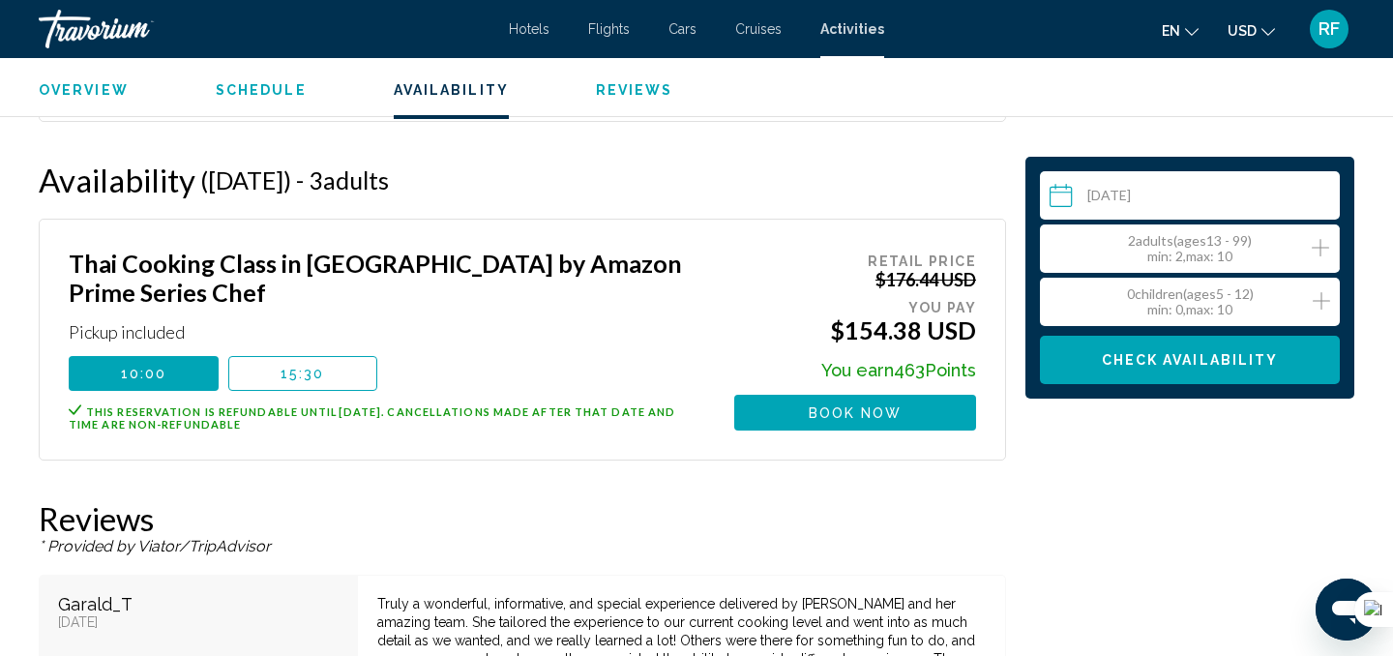
click at [1081, 238] on div "2 Adult Adults ( ages [DEMOGRAPHIC_DATA]) min : 2, max : 10" at bounding box center [1194, 248] width 289 height 31
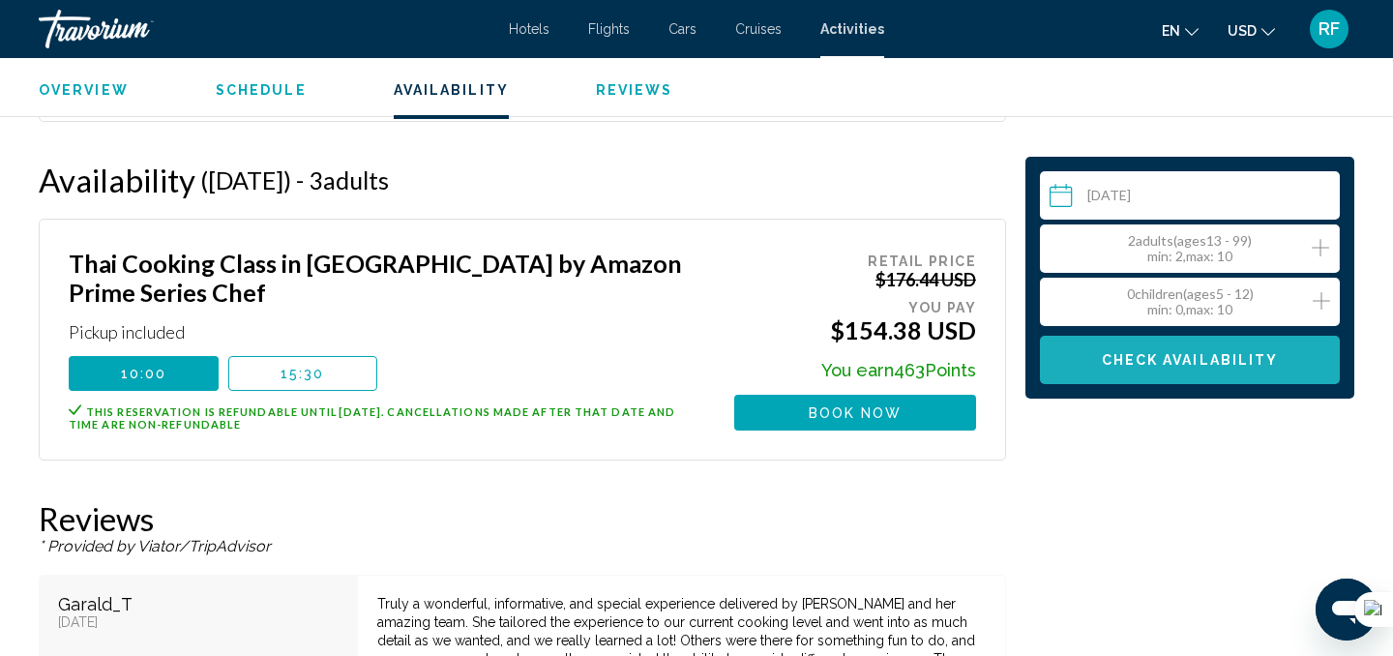
click at [1134, 374] on button "Check Availability" at bounding box center [1190, 360] width 300 height 48
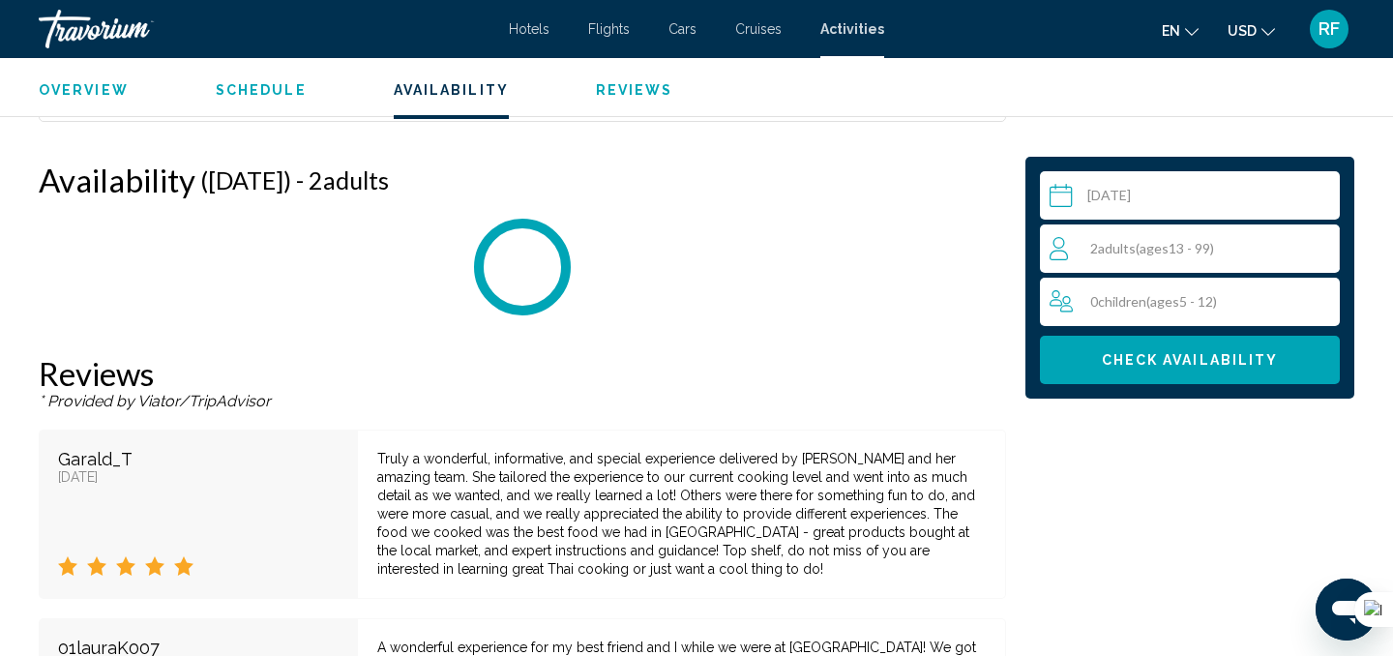
scroll to position [2424, 0]
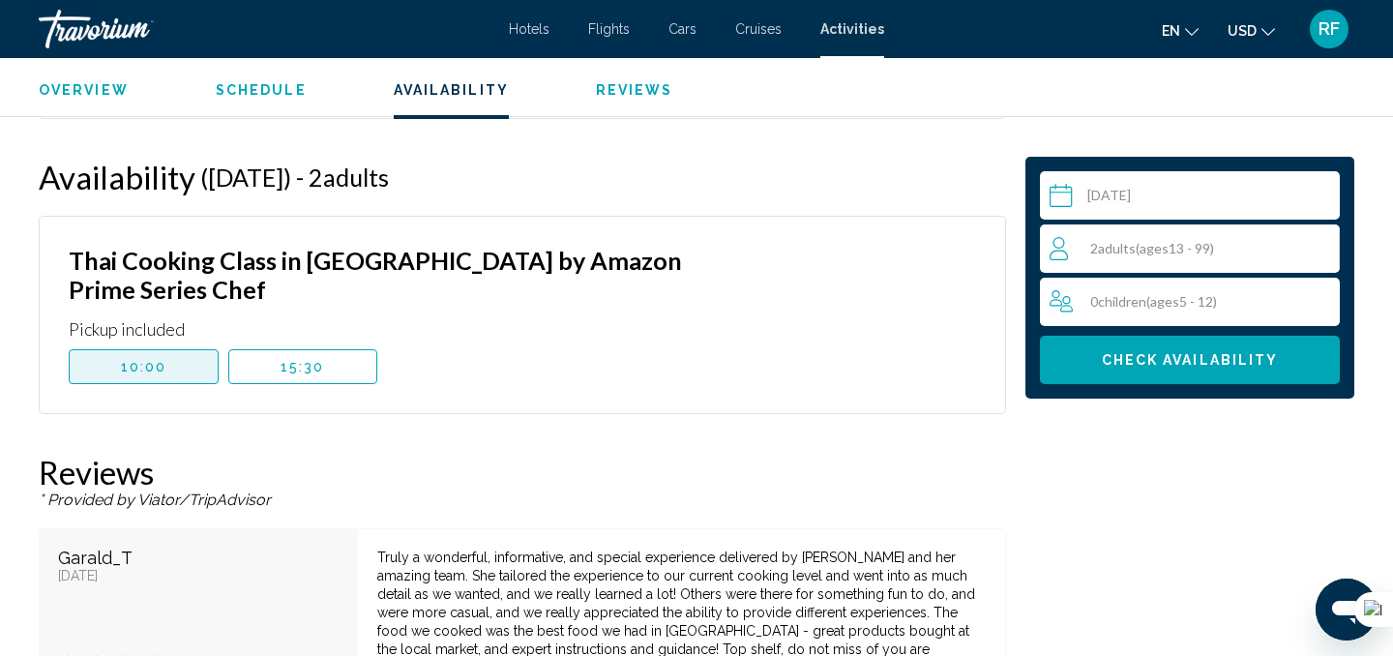
click at [156, 359] on span "10:00" at bounding box center [144, 366] width 46 height 15
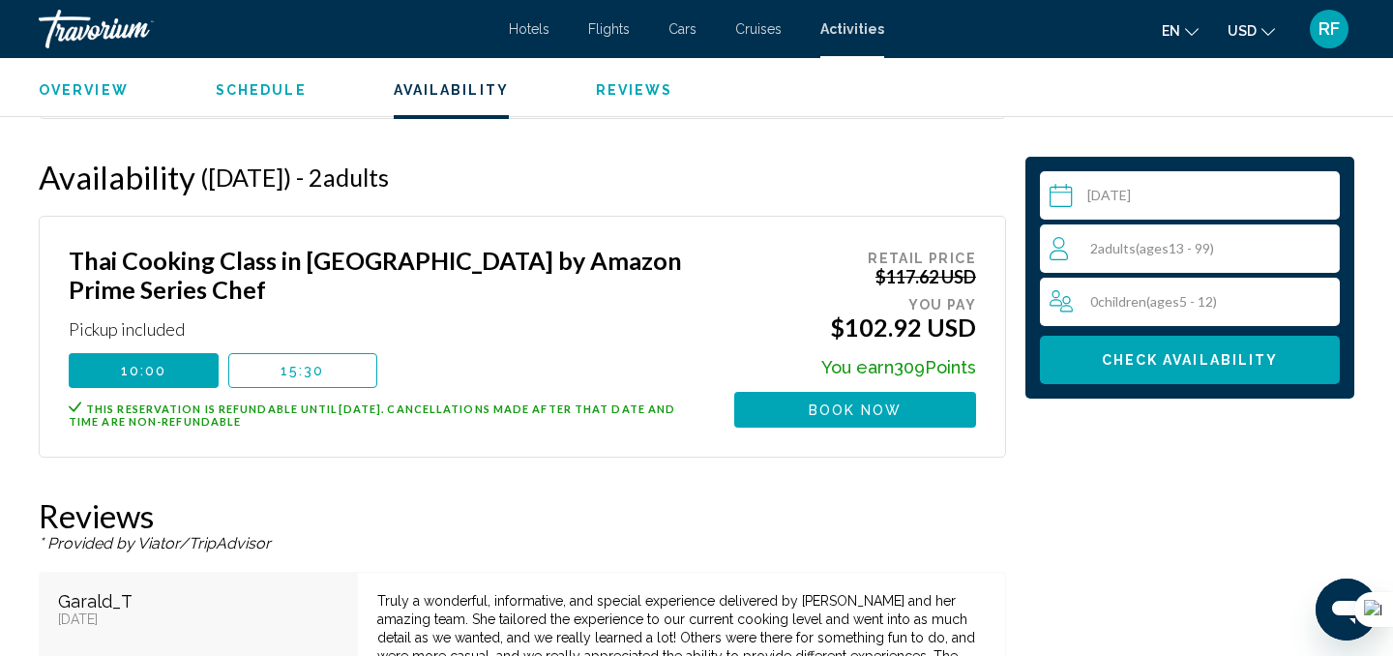
click at [1154, 247] on span "ages" at bounding box center [1154, 248] width 29 height 16
click at [1319, 248] on icon "Increment adults" at bounding box center [1320, 247] width 17 height 17
click at [1063, 244] on icon "Decrement adults" at bounding box center [1058, 247] width 17 height 23
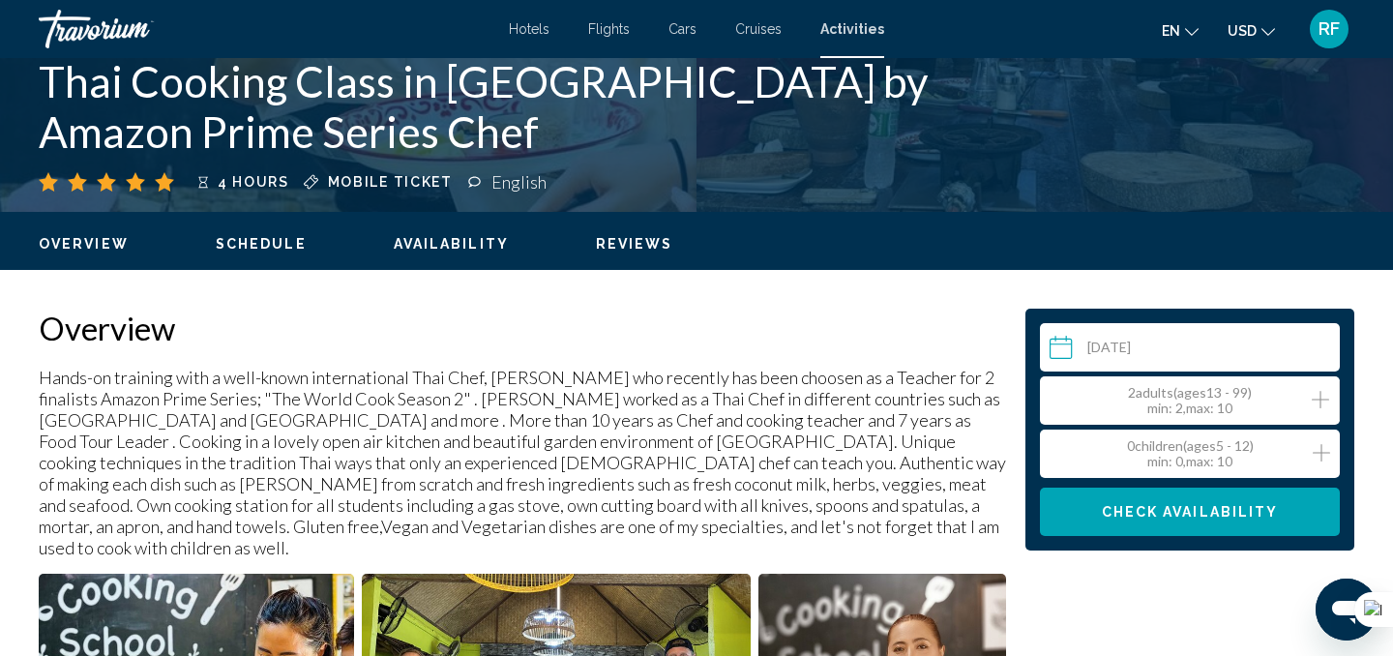
scroll to position [487, 0]
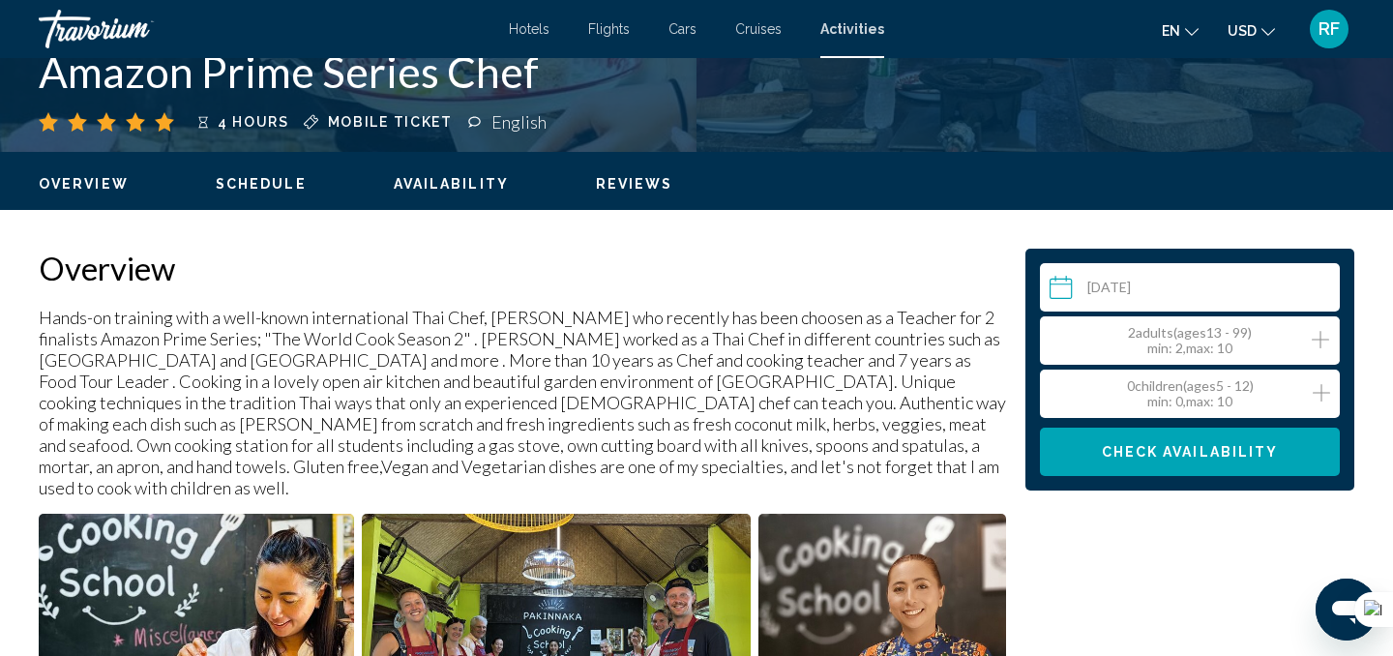
click at [1320, 389] on icon "Increment children" at bounding box center [1321, 392] width 17 height 23
click at [1061, 386] on icon "Decrement children" at bounding box center [1058, 392] width 17 height 23
click at [1324, 335] on icon "Increment adults" at bounding box center [1320, 339] width 17 height 23
click at [1058, 339] on icon "Decrement adults" at bounding box center [1058, 339] width 17 height 23
